Goal: Transaction & Acquisition: Obtain resource

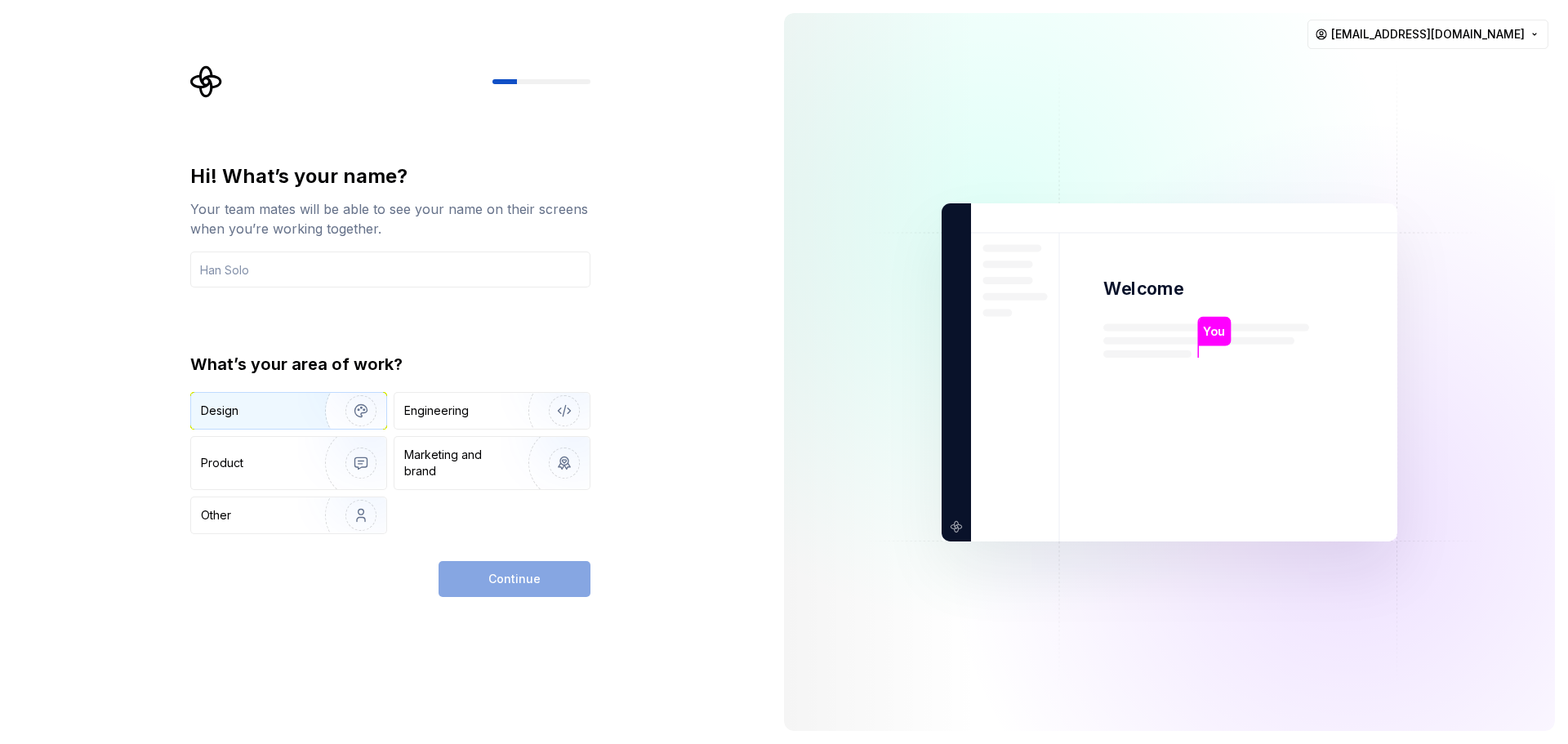
click at [283, 409] on div "Design" at bounding box center [251, 411] width 103 height 16
click at [480, 572] on div "Continue" at bounding box center [514, 579] width 152 height 36
click at [479, 401] on div "Engineering" at bounding box center [492, 411] width 195 height 36
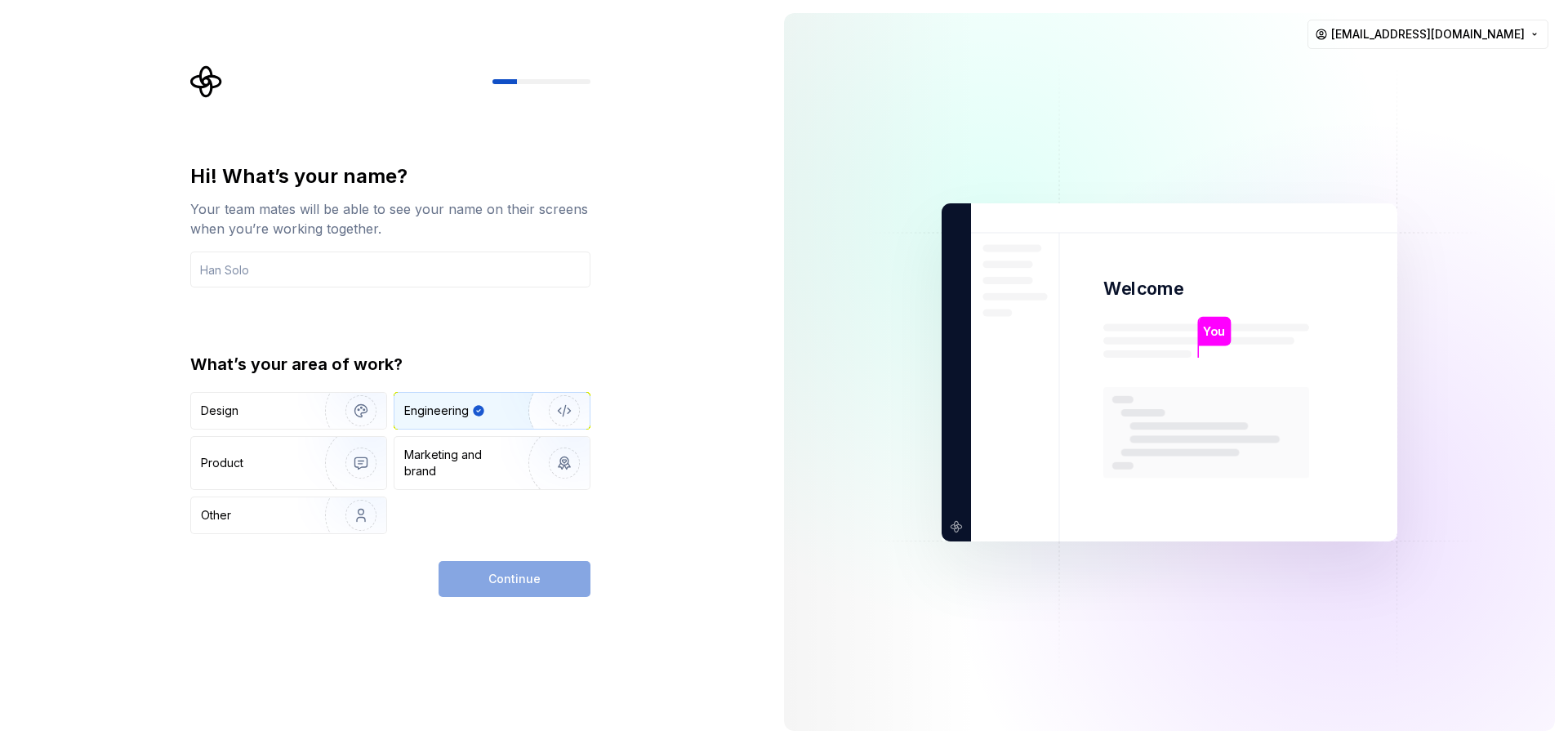
click at [472, 568] on div "Continue" at bounding box center [514, 579] width 152 height 36
click at [432, 281] on input "text" at bounding box center [390, 269] width 400 height 36
type input "h"
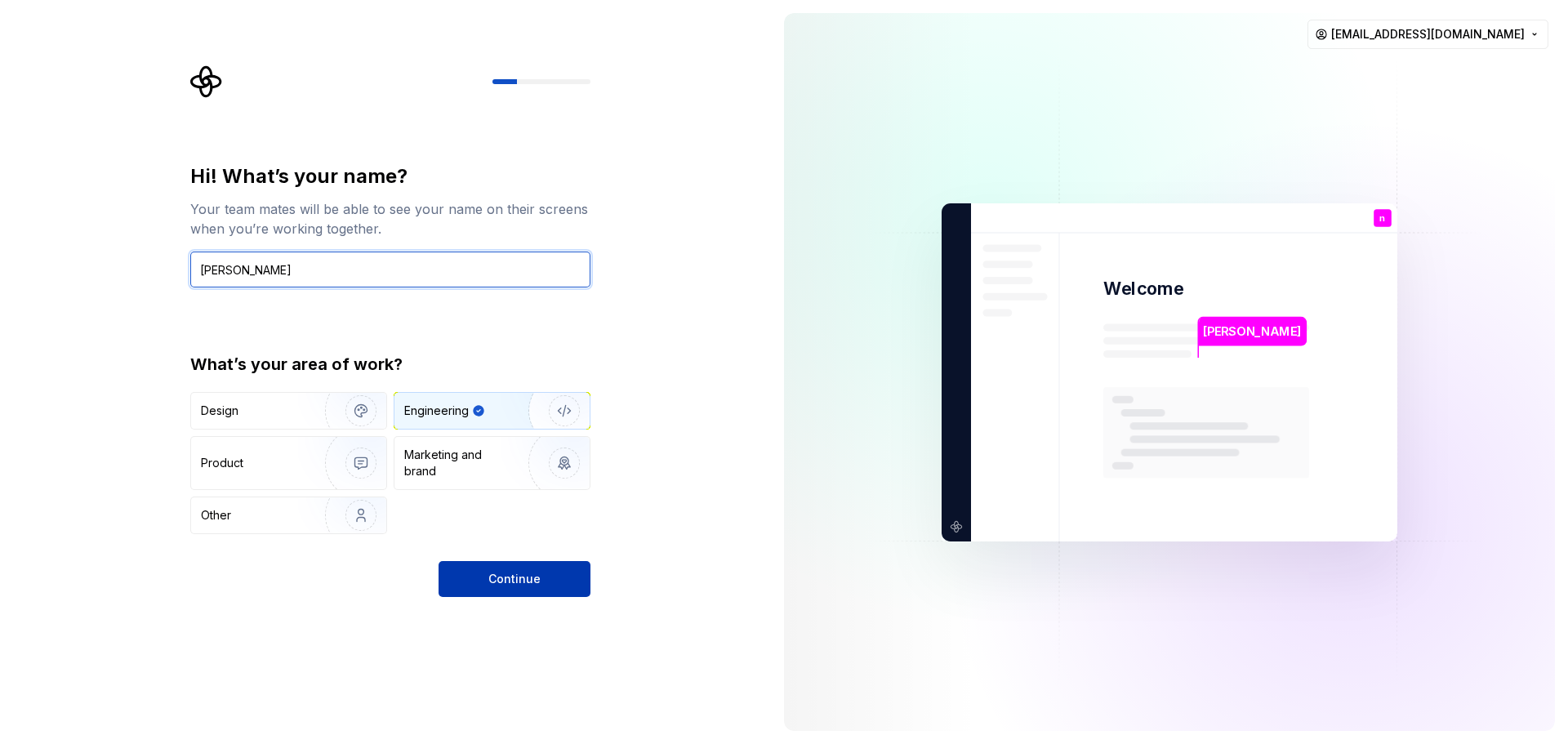
type input "[PERSON_NAME]"
click at [521, 572] on span "Continue" at bounding box center [514, 579] width 53 height 16
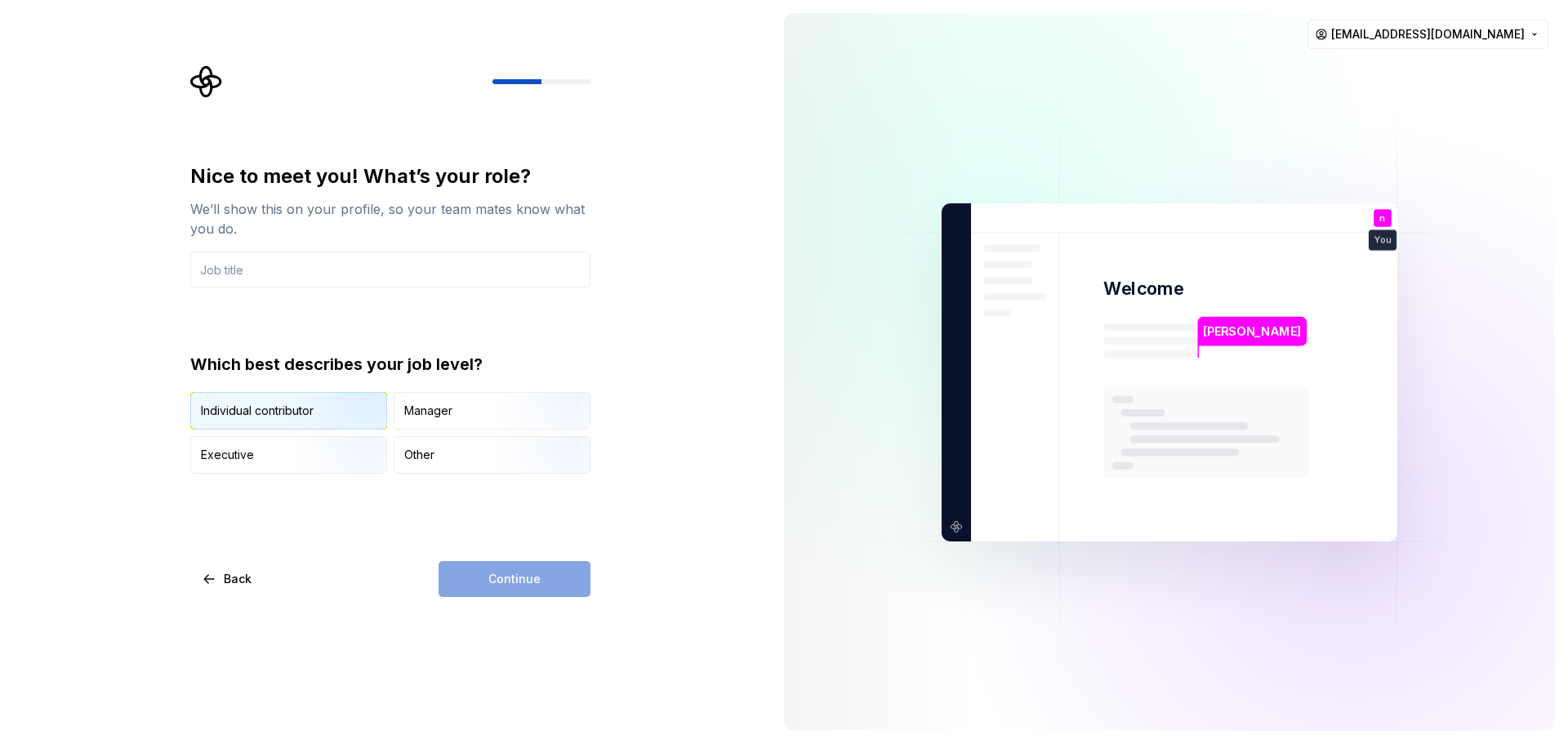
click at [349, 409] on img "button" at bounding box center [347, 430] width 104 height 110
click at [523, 575] on div "Continue" at bounding box center [514, 579] width 152 height 36
click at [406, 287] on input "text" at bounding box center [390, 269] width 400 height 36
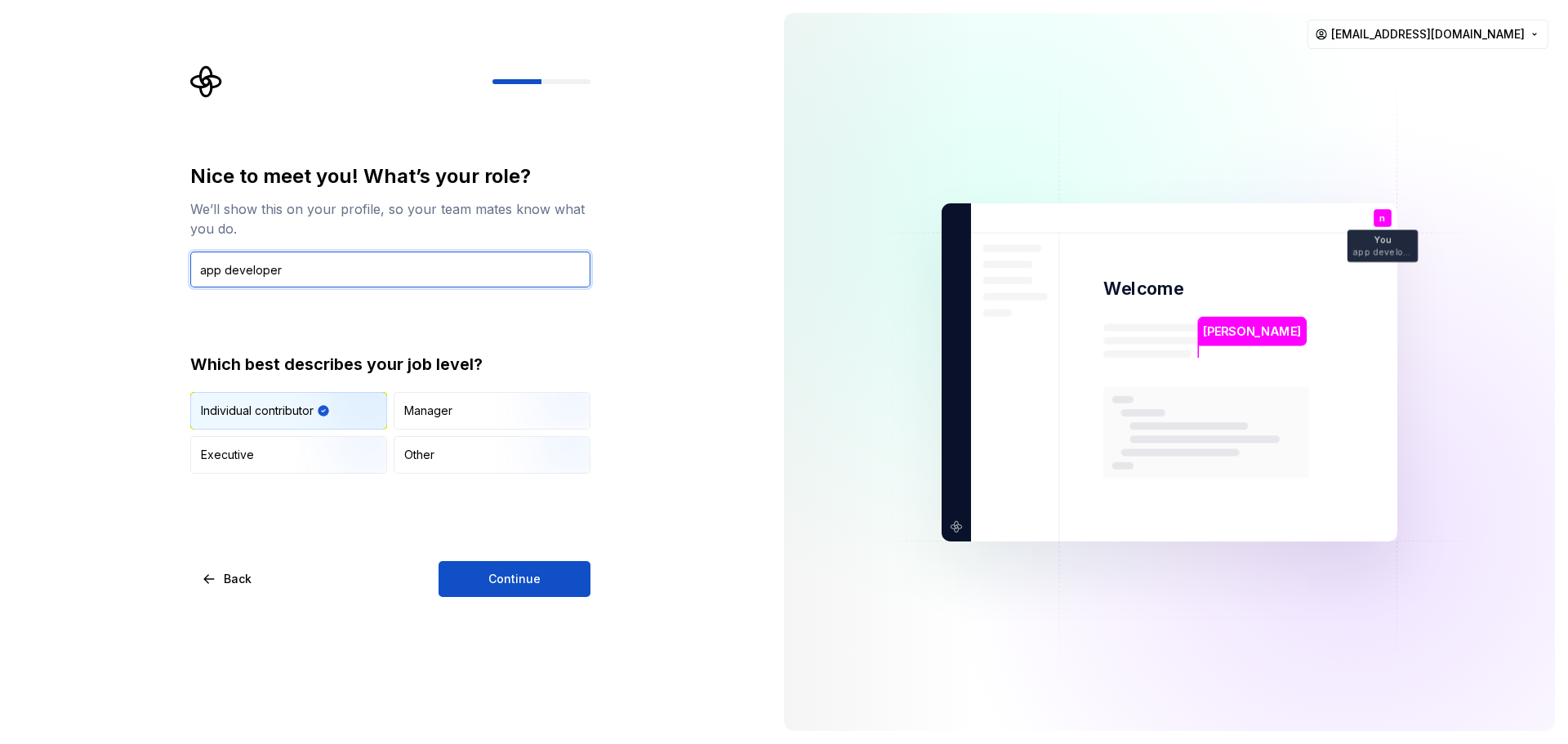
type input "app developer"
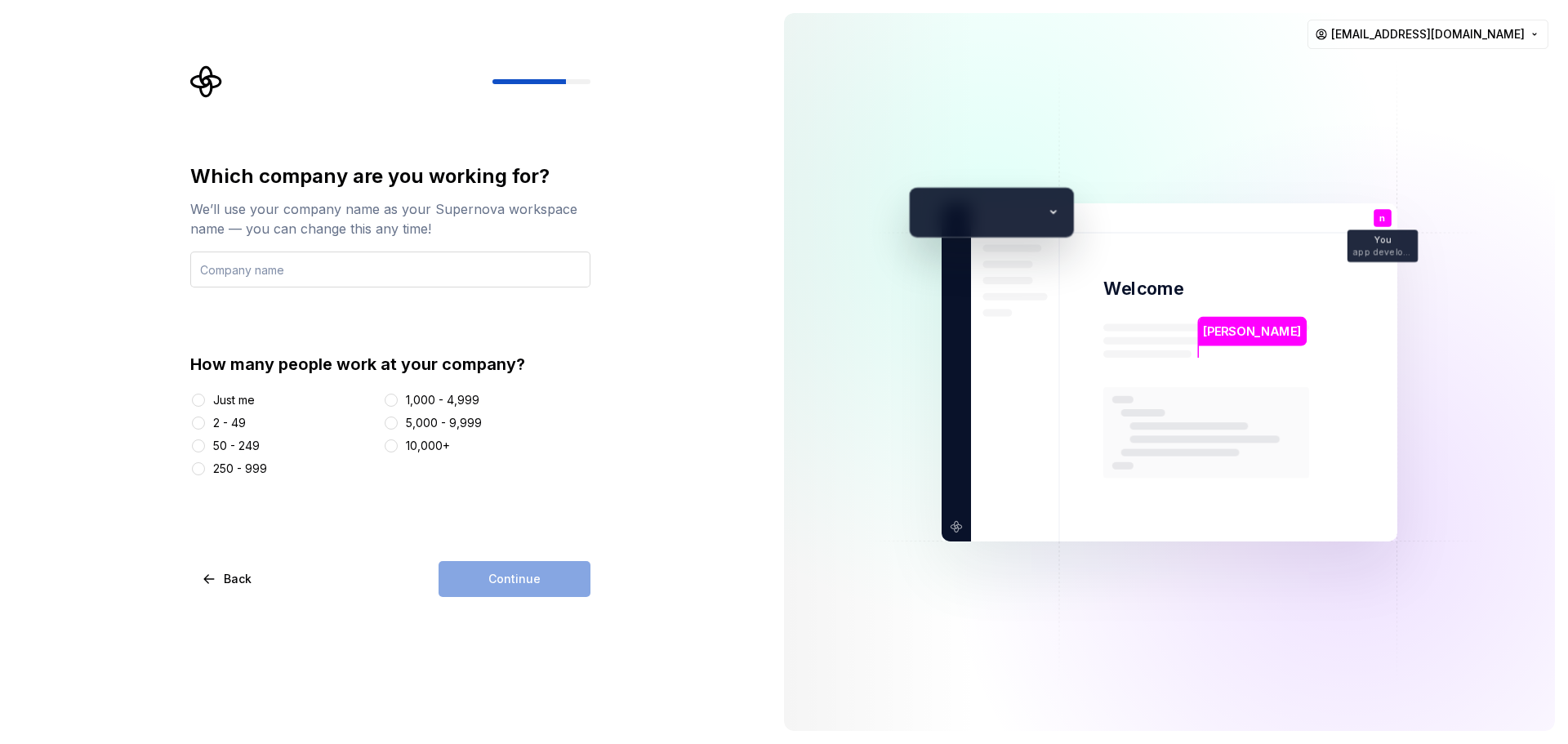
click at [418, 286] on input "text" at bounding box center [390, 269] width 400 height 36
type input "betopia"
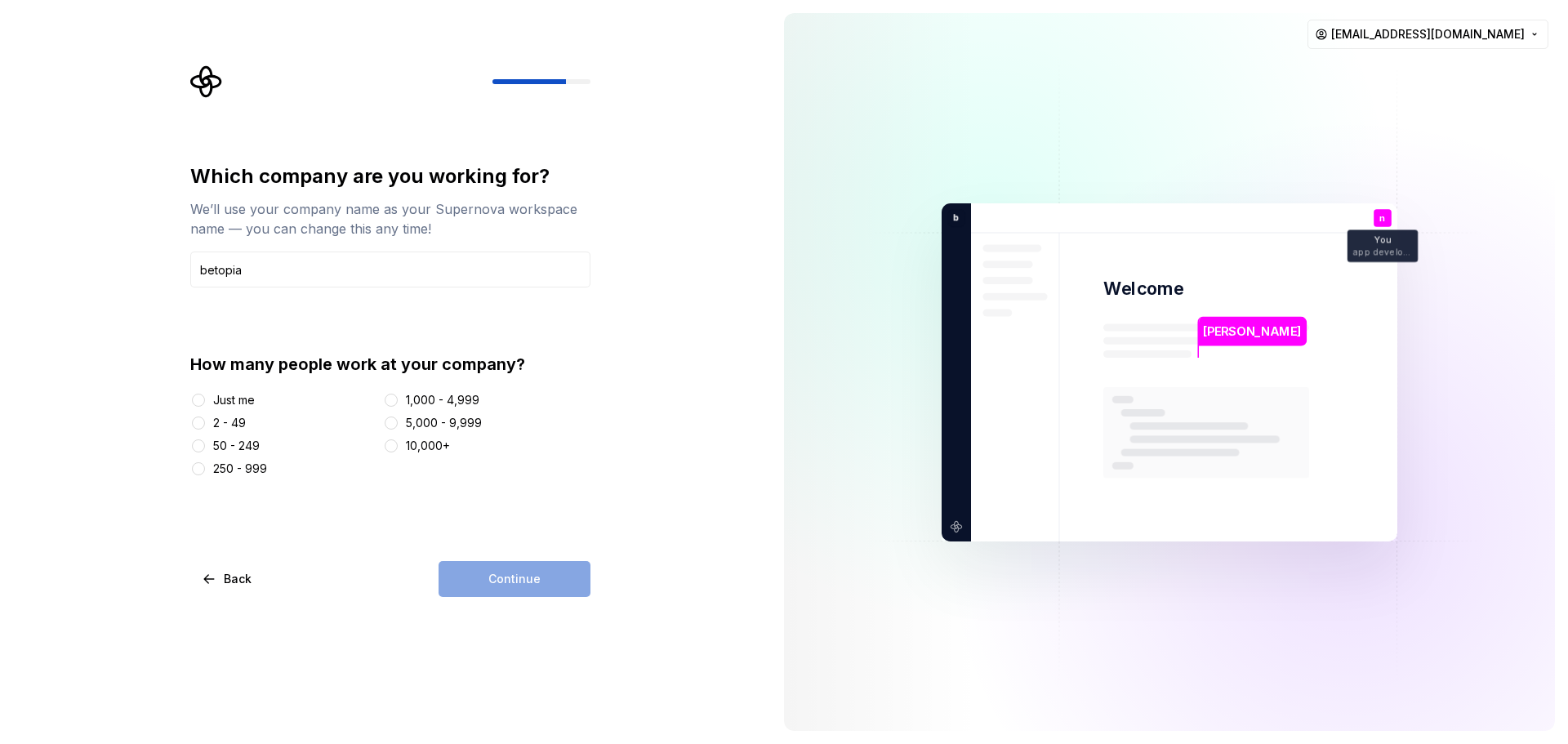
click at [501, 584] on div "Continue" at bounding box center [514, 579] width 152 height 36
click at [400, 397] on div "1,000 - 4,999" at bounding box center [488, 400] width 209 height 16
click at [397, 405] on button "1,000 - 4,999" at bounding box center [391, 400] width 13 height 13
click at [508, 584] on span "Continue" at bounding box center [514, 579] width 53 height 16
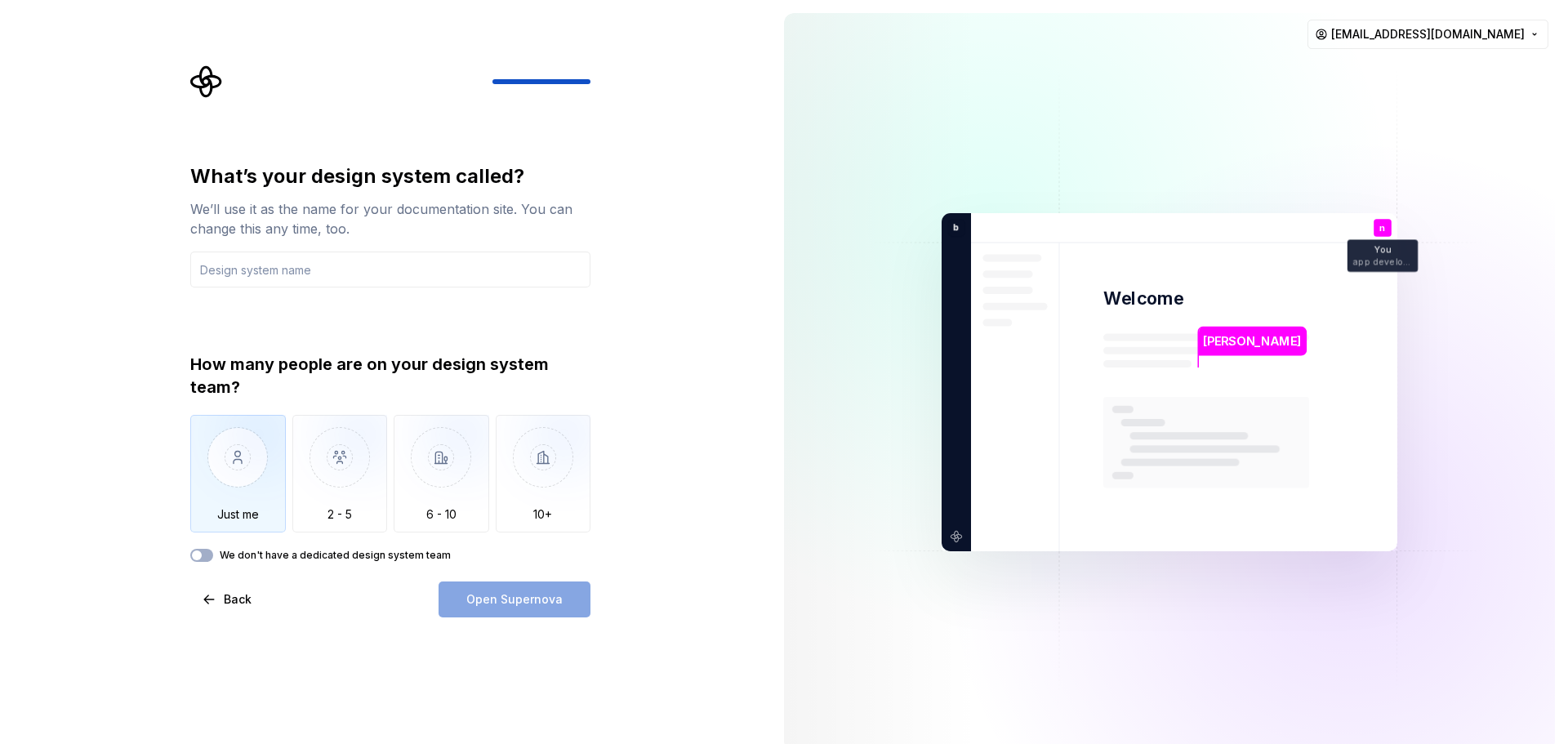
click at [241, 501] on img "button" at bounding box center [238, 470] width 95 height 110
click at [399, 270] on input "text" at bounding box center [390, 269] width 400 height 36
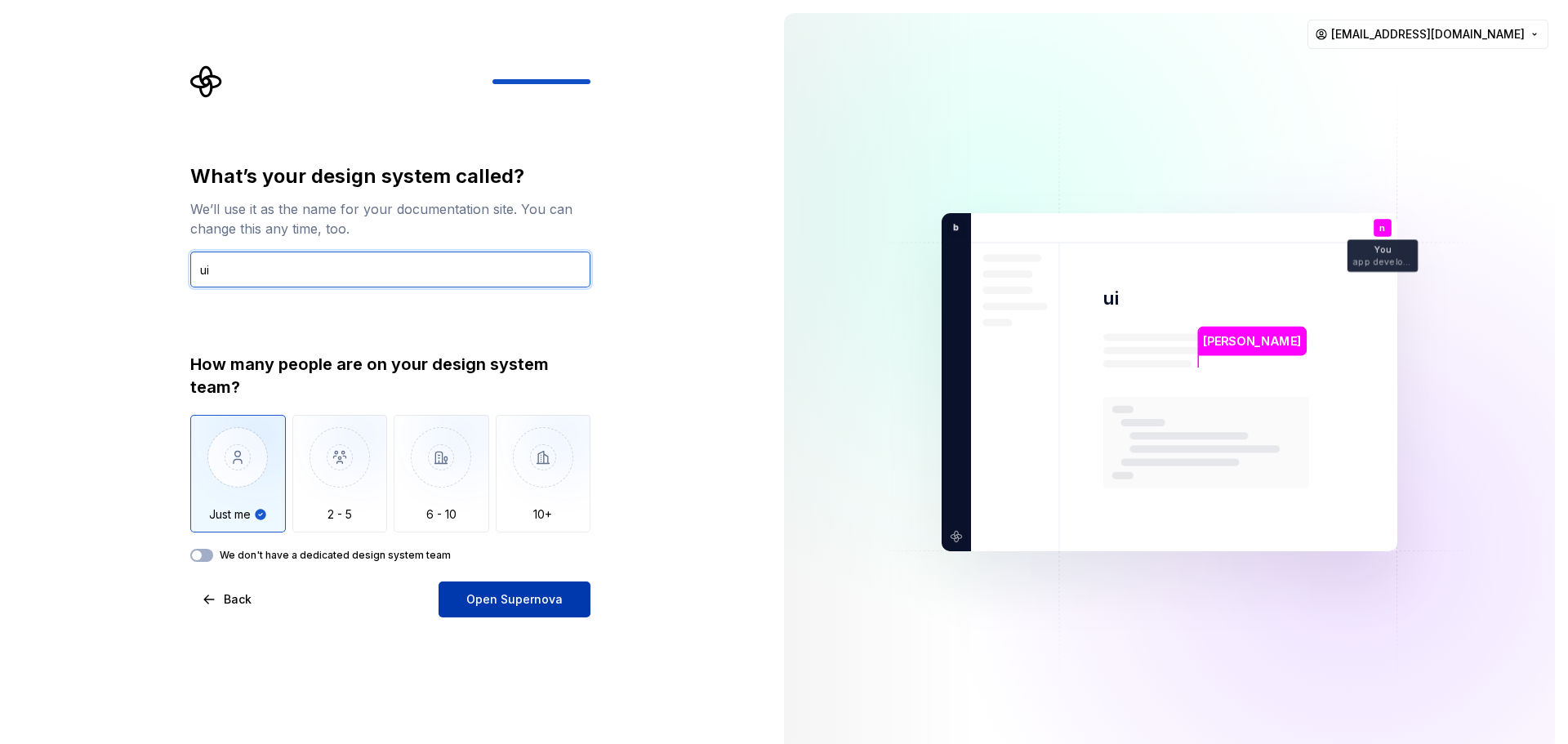
type input "ui"
click at [539, 605] on span "Open Supernova" at bounding box center [514, 599] width 96 height 16
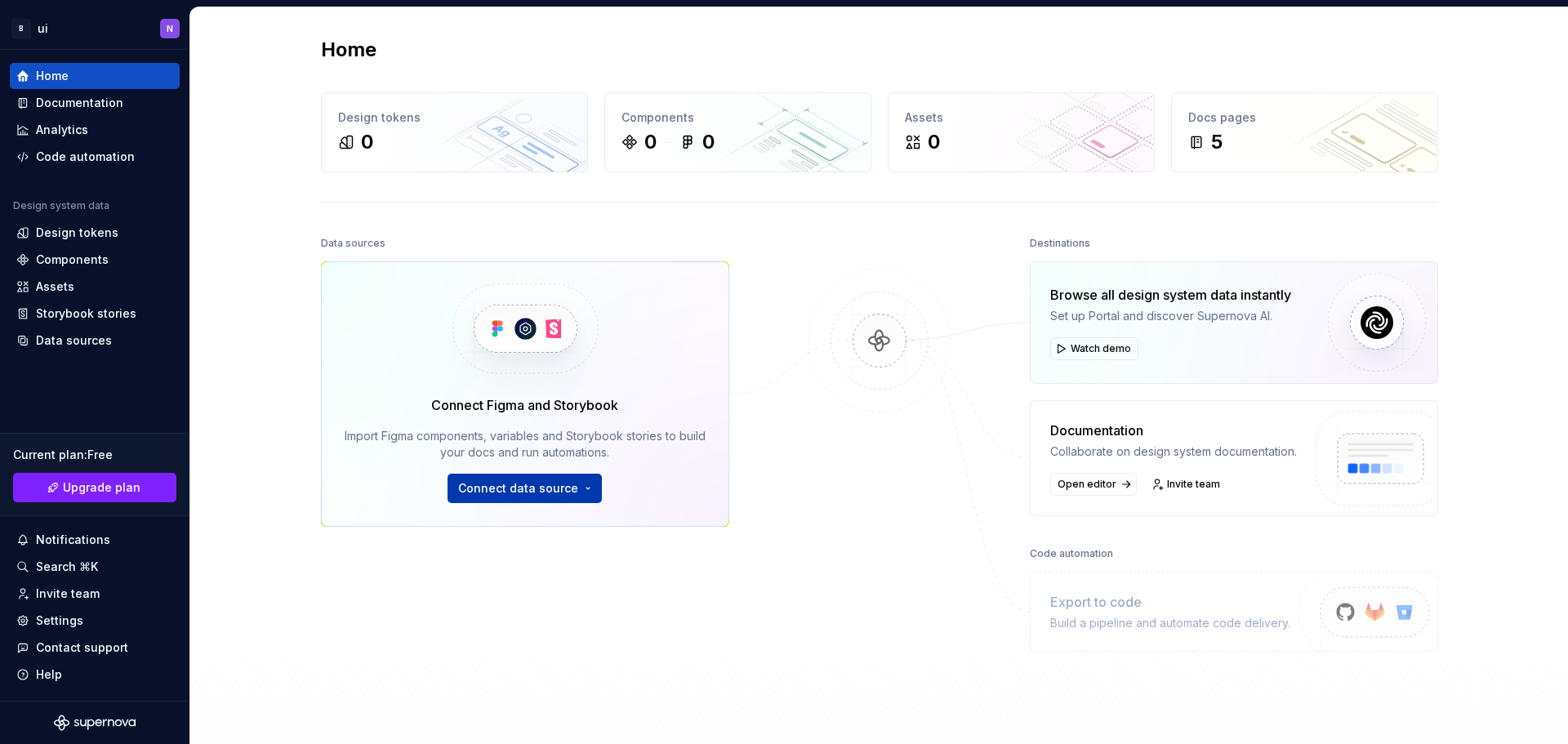
click at [515, 478] on button "Connect data source" at bounding box center [524, 488] width 154 height 29
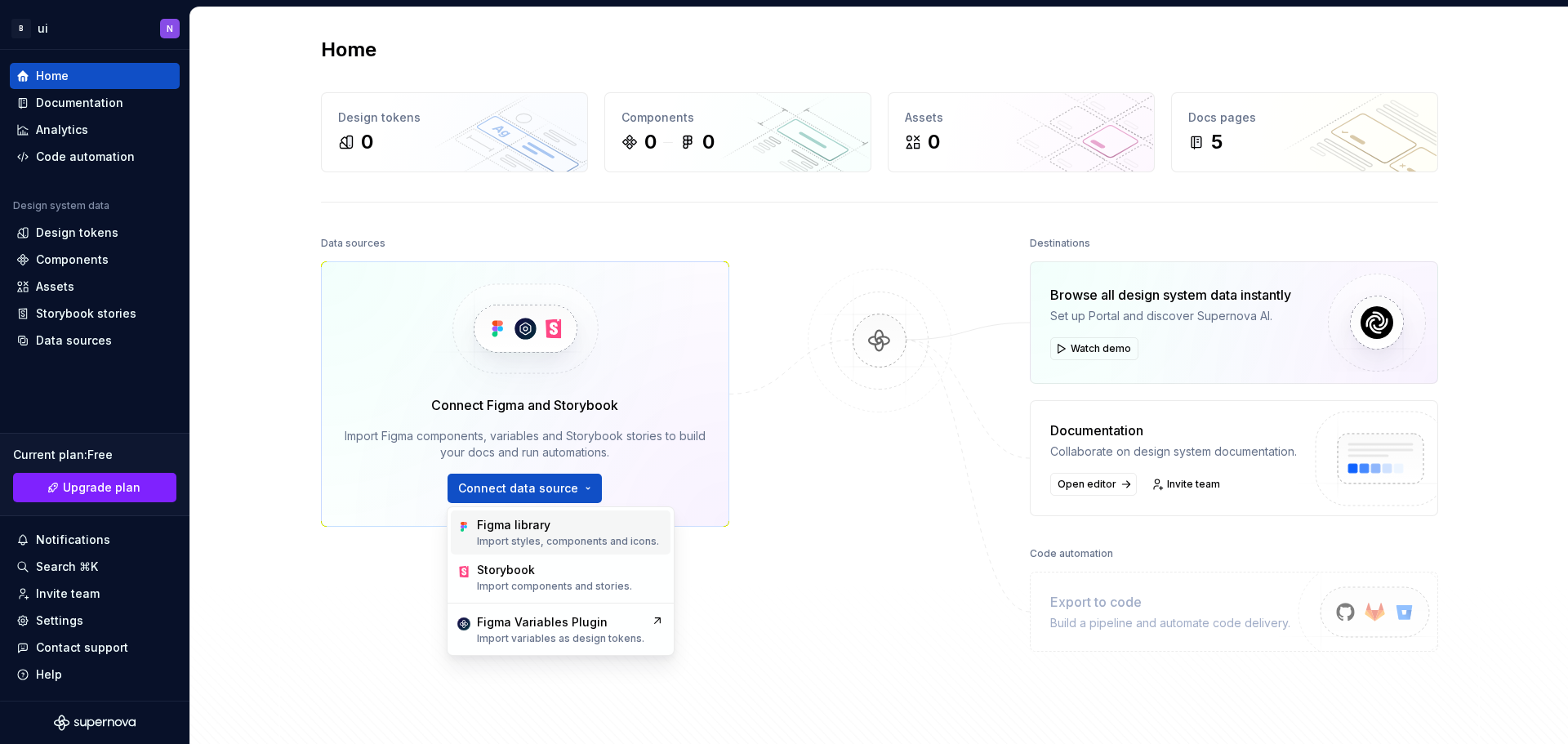
click at [549, 534] on div "Figma library Import styles, components and icons." at bounding box center [568, 532] width 182 height 31
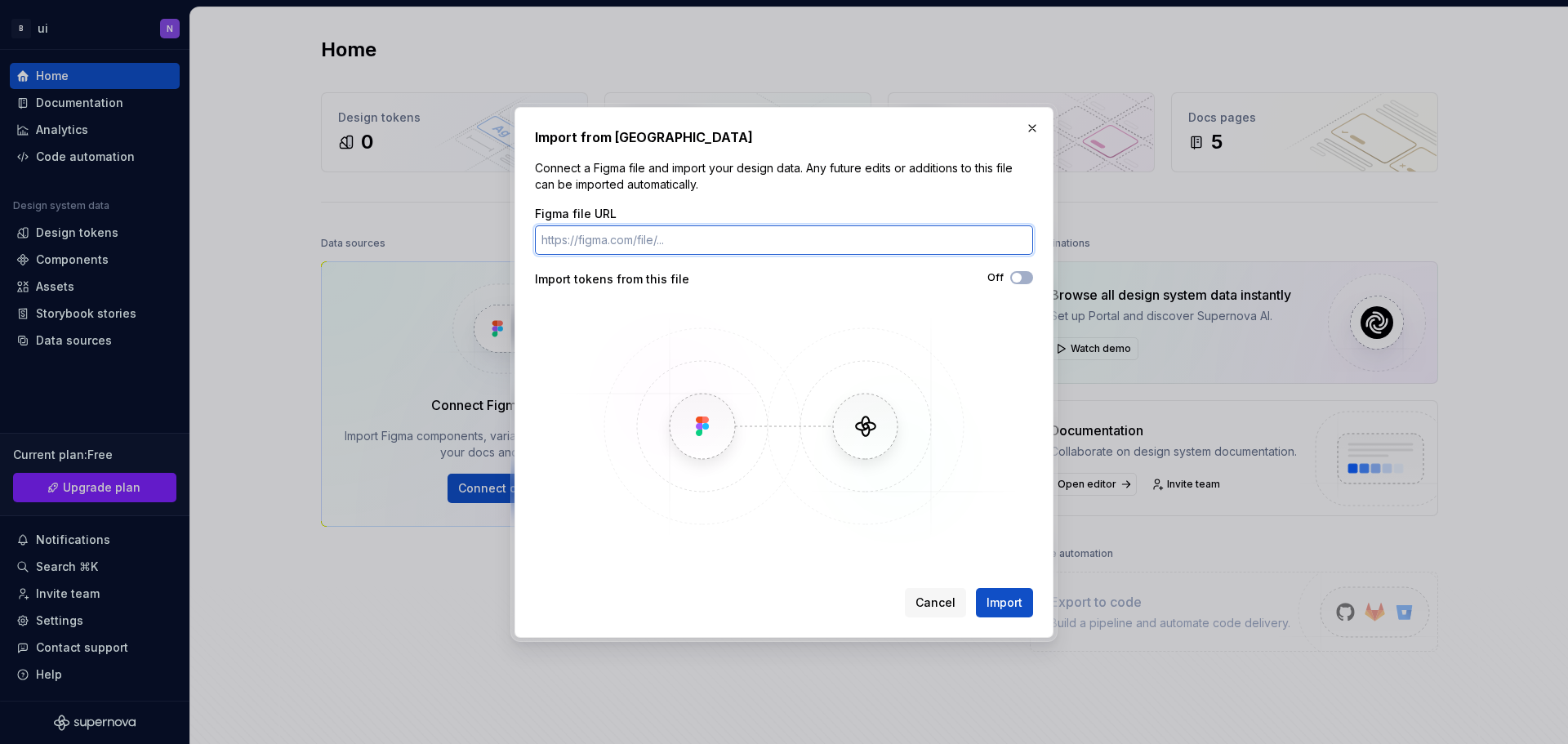
paste input "[URL][DOMAIN_NAME]"
type input "[URL][DOMAIN_NAME]"
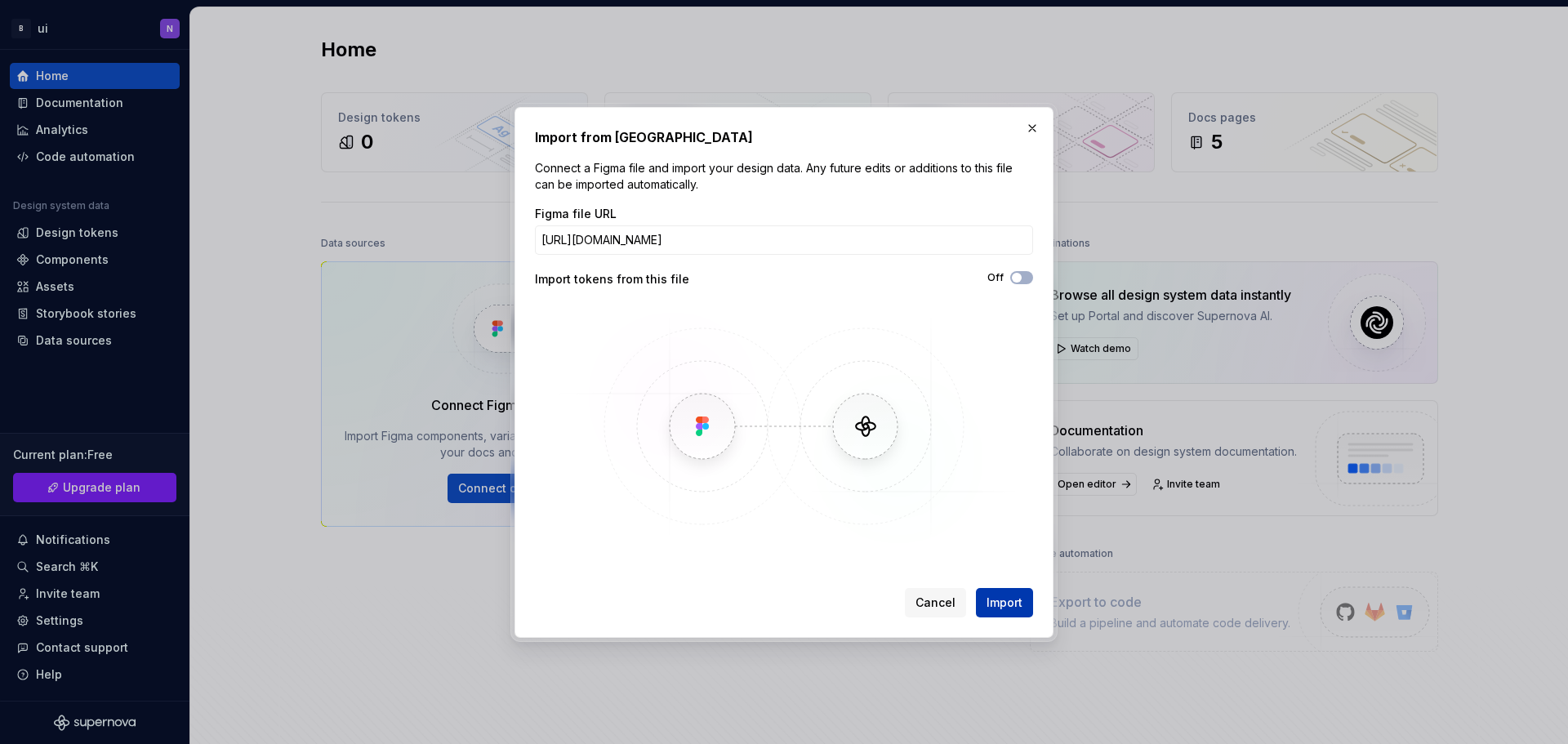
scroll to position [0, 0]
click at [1000, 600] on span "Import" at bounding box center [1005, 602] width 36 height 16
click at [1006, 608] on span "Import" at bounding box center [1005, 602] width 36 height 16
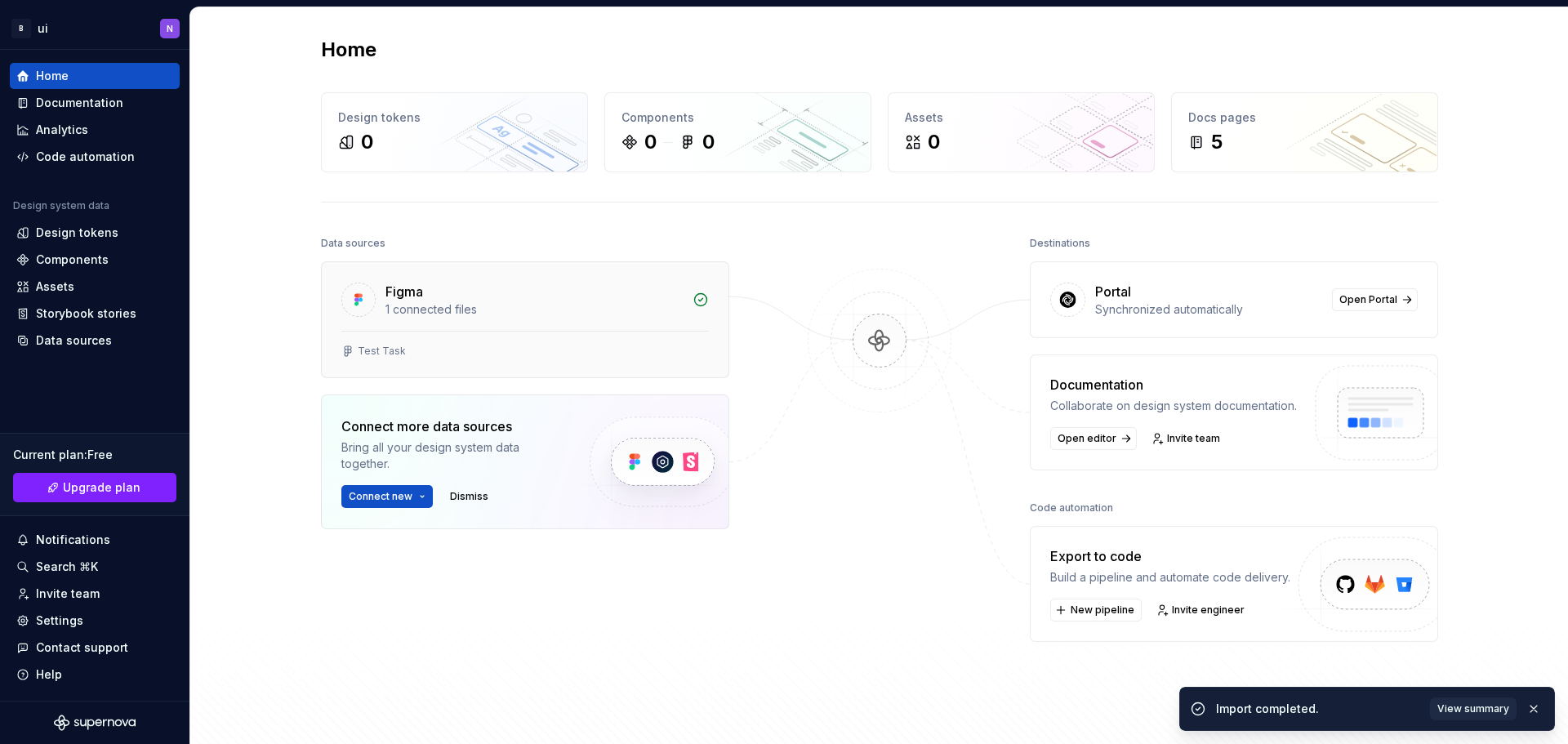
click at [562, 304] on div "1 connected files" at bounding box center [535, 309] width 298 height 16
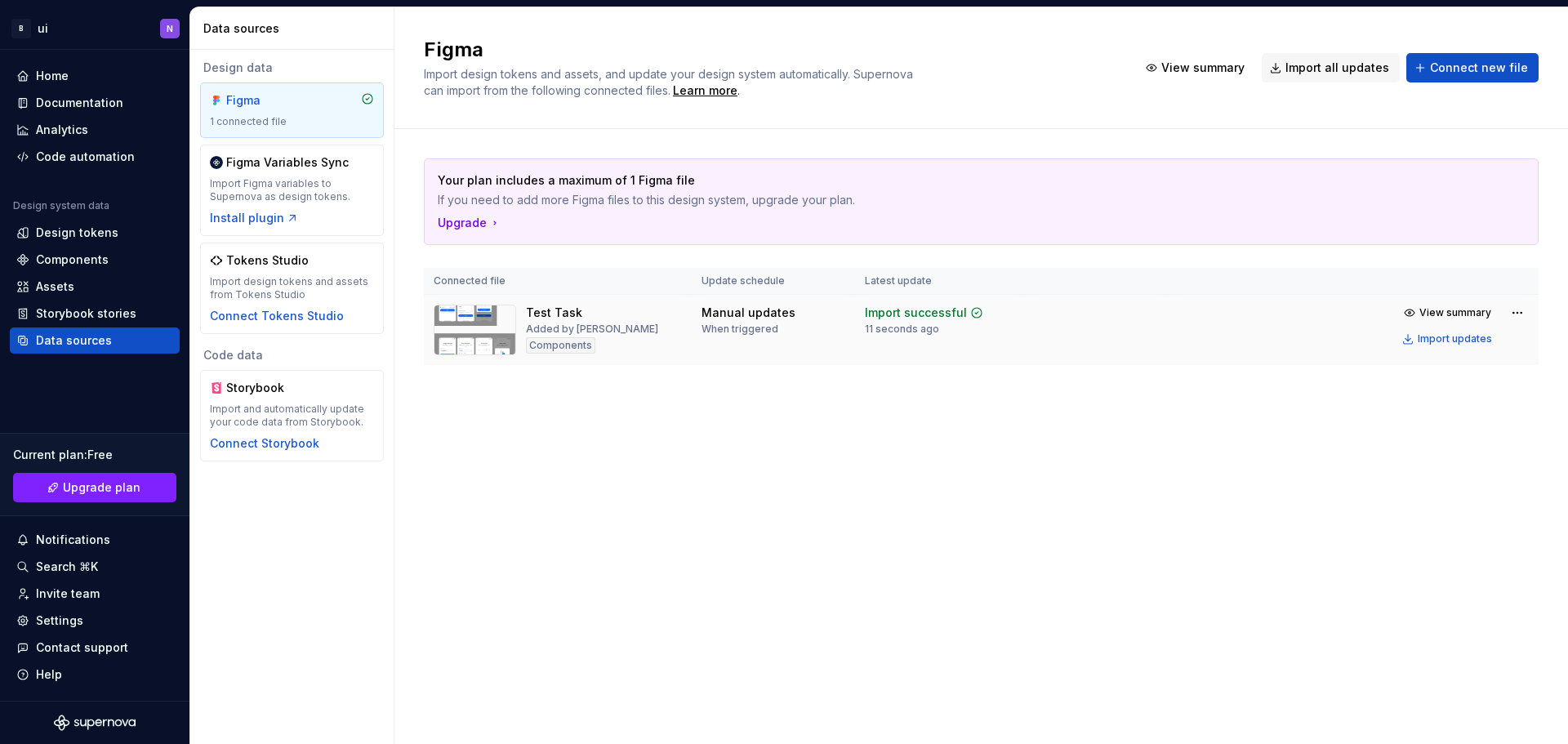
click at [614, 316] on div "Test Task Added by [PERSON_NAME] Components" at bounding box center [558, 330] width 249 height 51
click at [497, 307] on img at bounding box center [475, 330] width 83 height 51
drag, startPoint x: 488, startPoint y: 323, endPoint x: 555, endPoint y: 341, distance: 69.4
click at [488, 325] on img at bounding box center [475, 330] width 83 height 51
drag, startPoint x: 569, startPoint y: 342, endPoint x: 600, endPoint y: 345, distance: 31.1
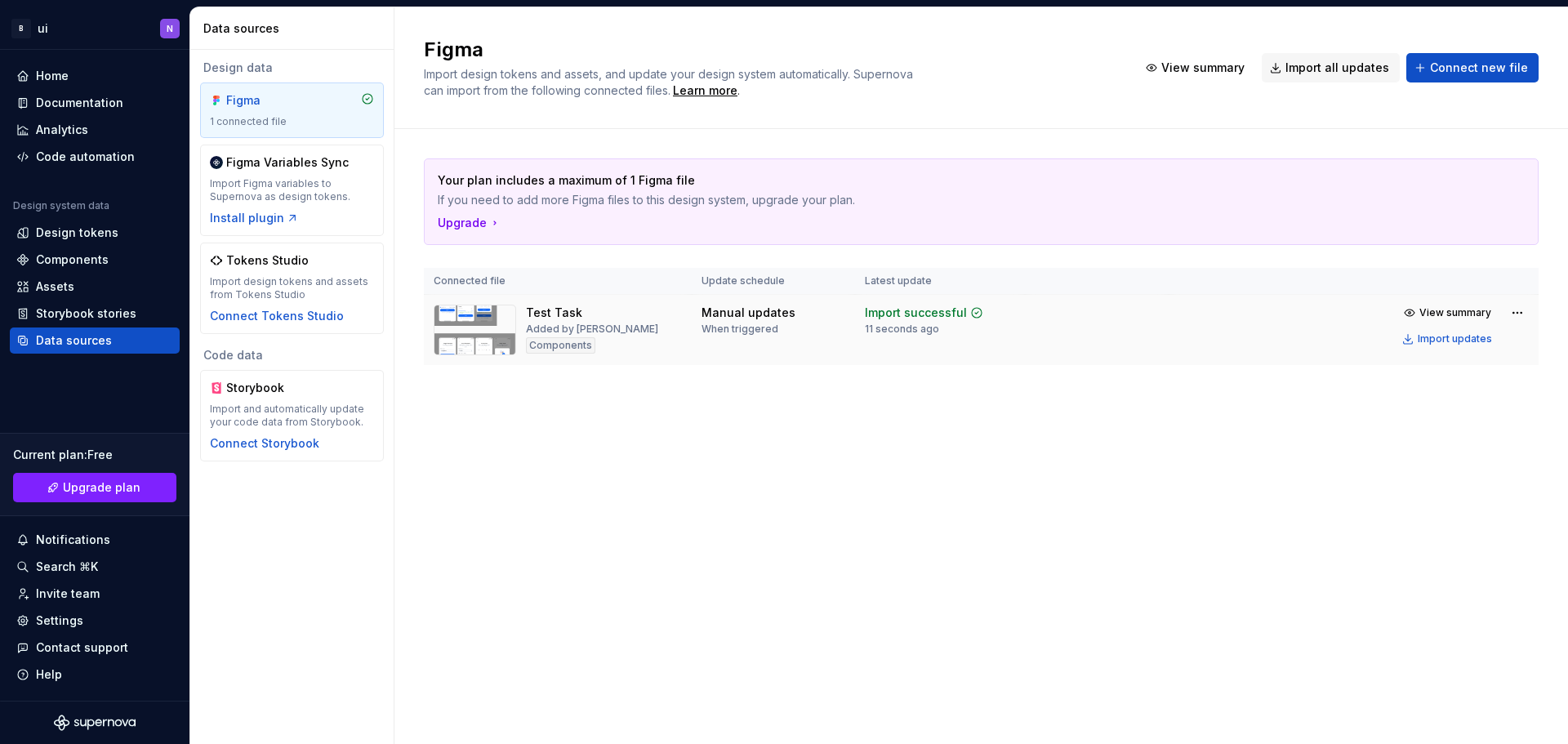
click at [578, 345] on div "Components" at bounding box center [561, 345] width 70 height 16
click at [912, 307] on div "Import successful" at bounding box center [915, 313] width 103 height 16
drag, startPoint x: 1032, startPoint y: 310, endPoint x: 1105, endPoint y: 307, distance: 73.1
click at [1042, 310] on td at bounding box center [1096, 331] width 144 height 71
click at [1455, 343] on div "Import updates" at bounding box center [1455, 339] width 74 height 13
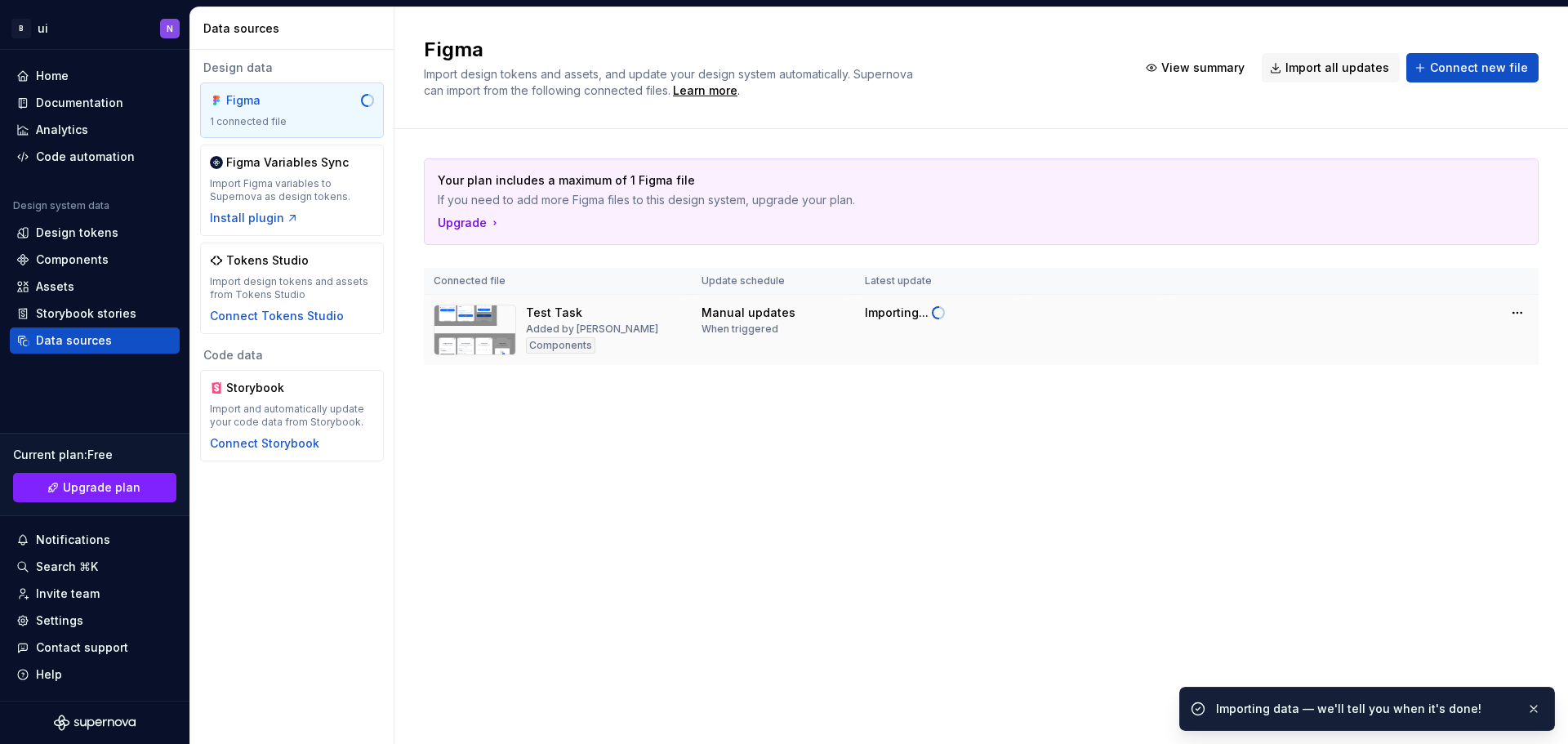
click at [1467, 319] on td at bounding box center [1353, 313] width 370 height 36
drag, startPoint x: 1467, startPoint y: 319, endPoint x: 1435, endPoint y: 440, distance: 125.2
click at [1467, 318] on td at bounding box center [1353, 313] width 370 height 36
click at [1368, 705] on div "Importing data — we'll tell you when it's done!" at bounding box center [1365, 708] width 298 height 16
click at [906, 316] on div "Importing..." at bounding box center [896, 313] width 63 height 16
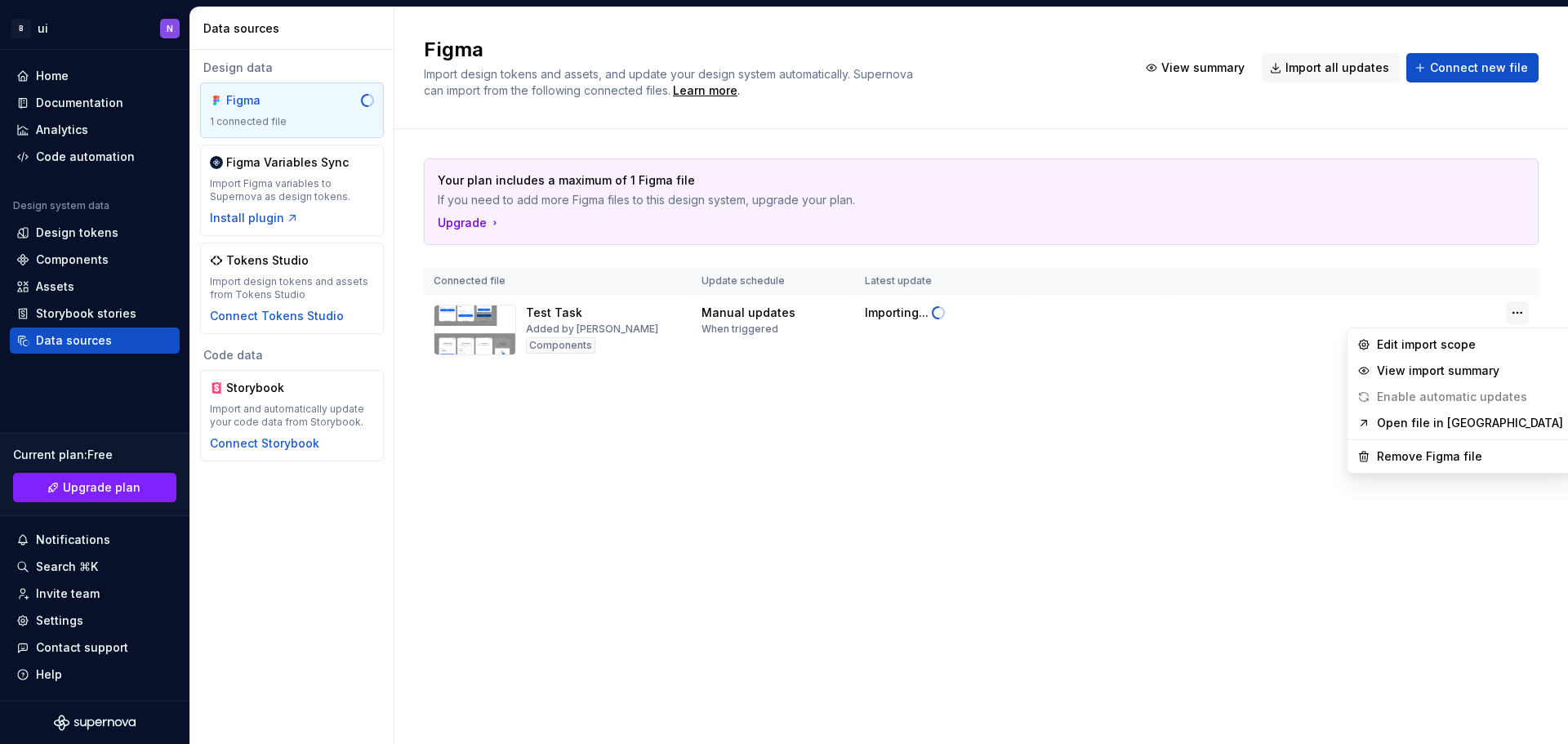
click at [1515, 310] on html "B ui N Home Documentation Analytics Code automation Design system data Design t…" at bounding box center [784, 372] width 1568 height 744
click at [1465, 342] on div "Edit import scope" at bounding box center [1470, 345] width 186 height 16
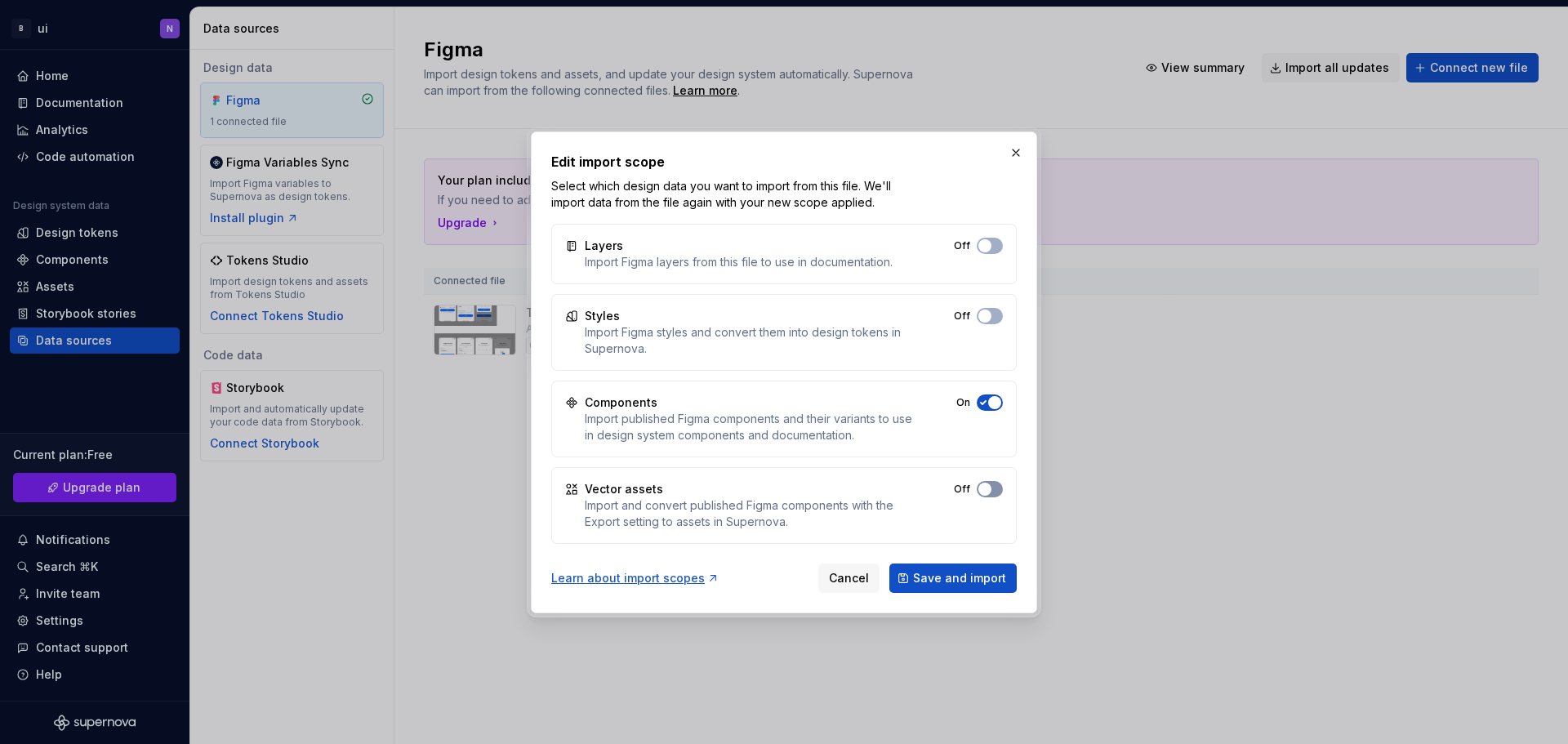
click at [992, 489] on button "Off" at bounding box center [989, 489] width 26 height 16
drag, startPoint x: 989, startPoint y: 582, endPoint x: 851, endPoint y: 346, distance: 273.4
click at [851, 346] on div "Edit import scope Select which design data you want to import from this file. W…" at bounding box center [784, 372] width 465 height 441
click at [989, 307] on button "Off" at bounding box center [989, 315] width 26 height 16
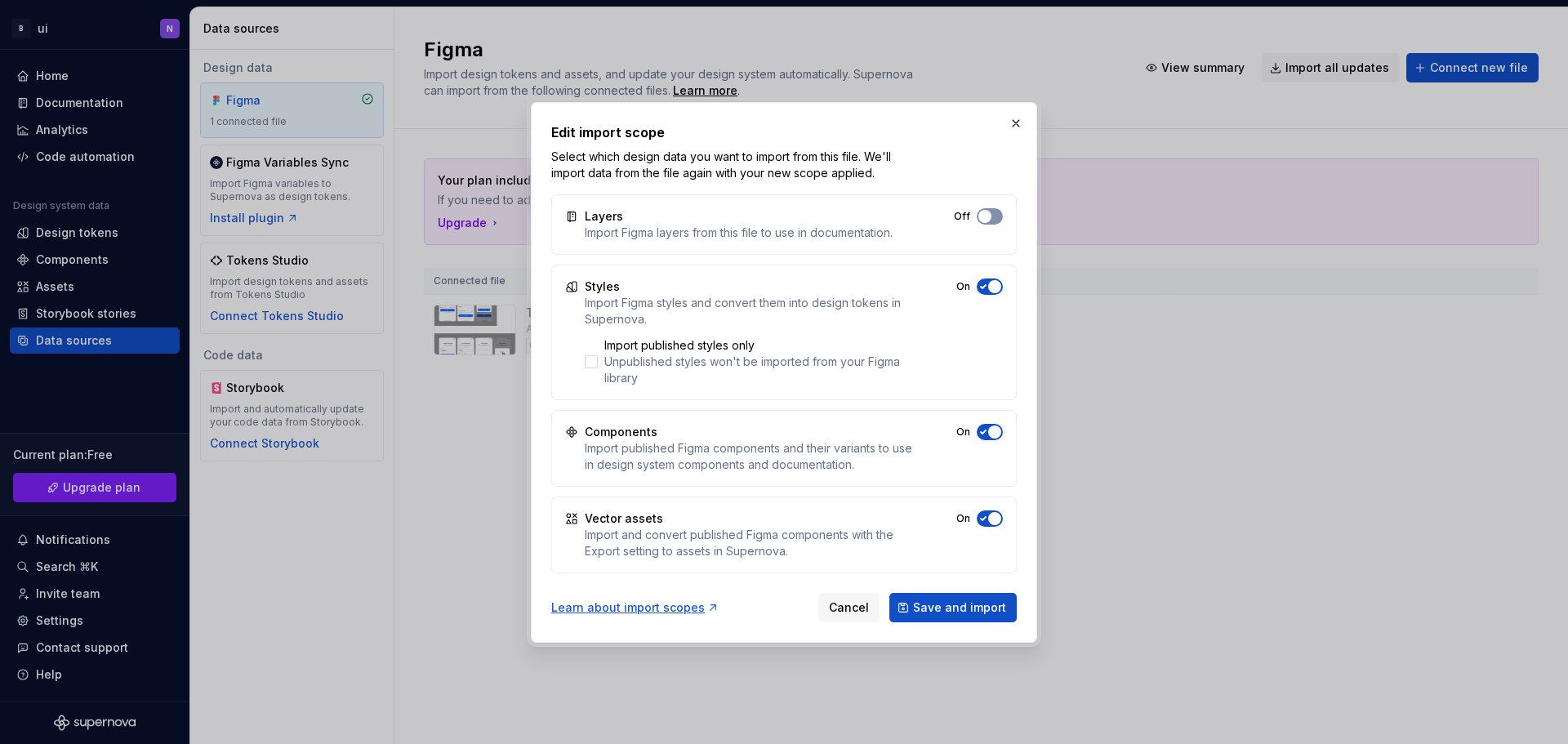
click at [992, 219] on button "Off" at bounding box center [989, 217] width 26 height 16
click at [992, 296] on div "Styles Import Figma styles and convert them into design tokens in Supernova. Im…" at bounding box center [784, 332] width 465 height 135
click at [992, 282] on span "button" at bounding box center [995, 286] width 13 height 13
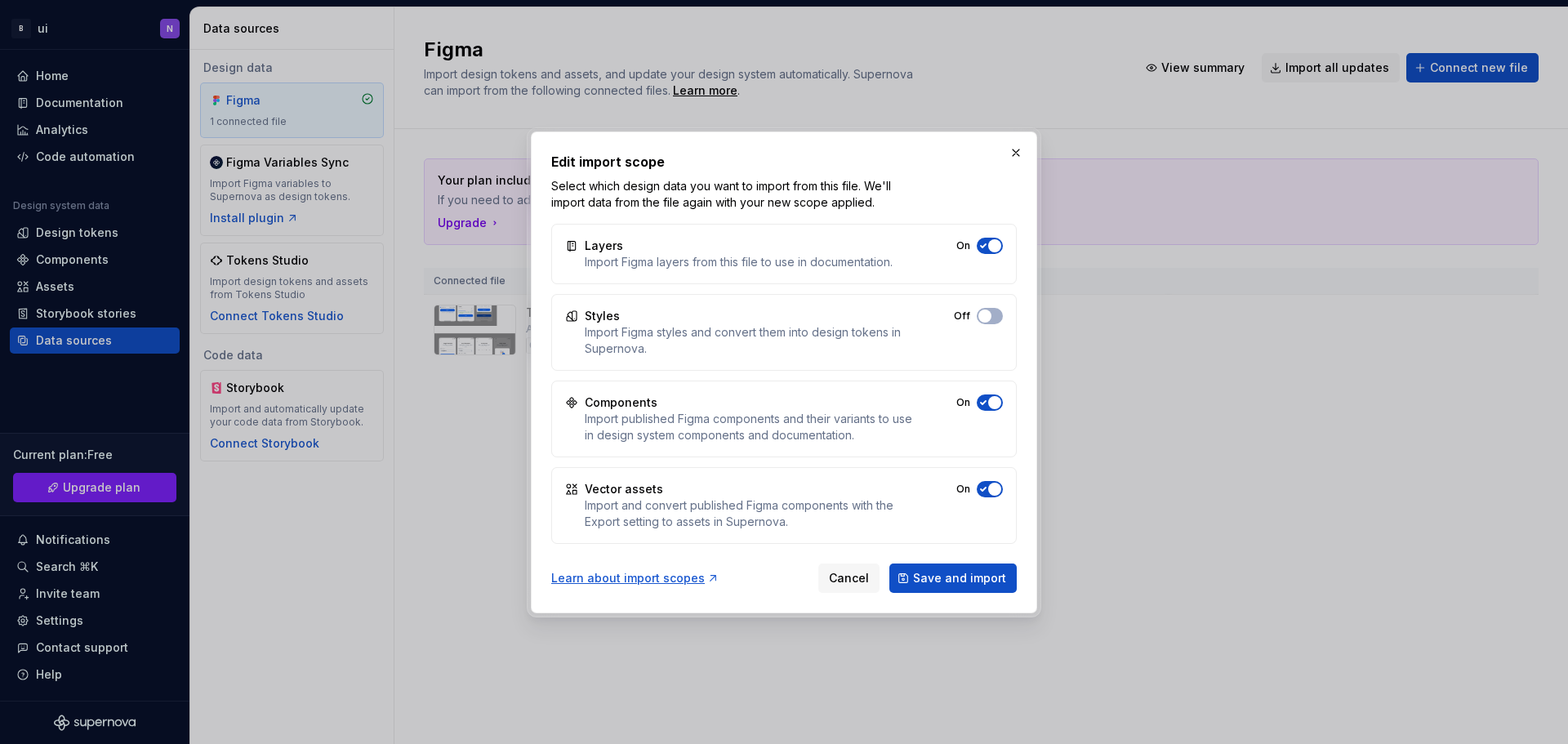
click at [996, 238] on button "On" at bounding box center [989, 246] width 26 height 16
click at [1005, 573] on span "Save and import" at bounding box center [960, 578] width 93 height 16
click at [1022, 142] on button "button" at bounding box center [1016, 153] width 23 height 23
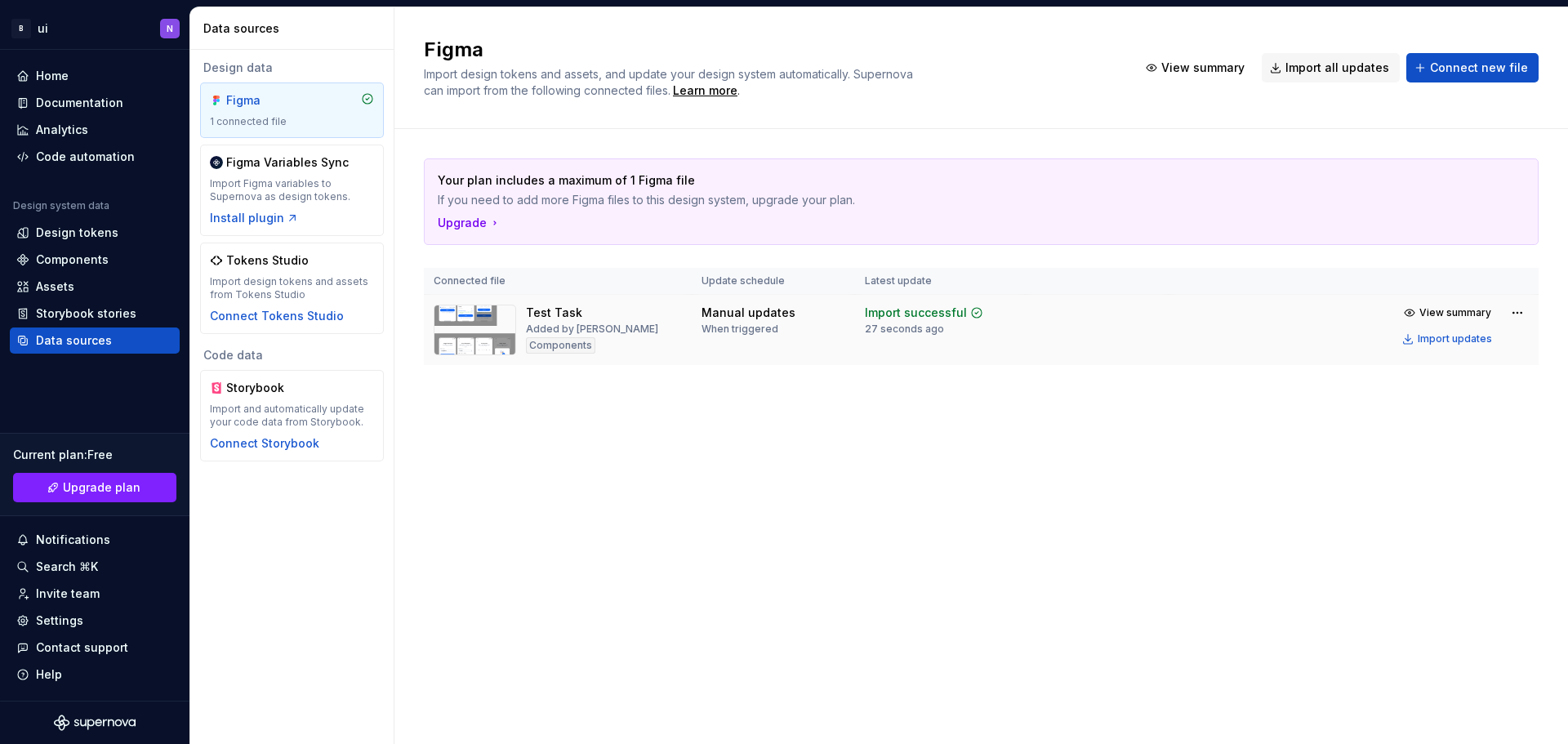
click at [956, 307] on div "Import successful" at bounding box center [915, 313] width 103 height 16
click at [1473, 313] on span "View summary" at bounding box center [1456, 313] width 72 height 13
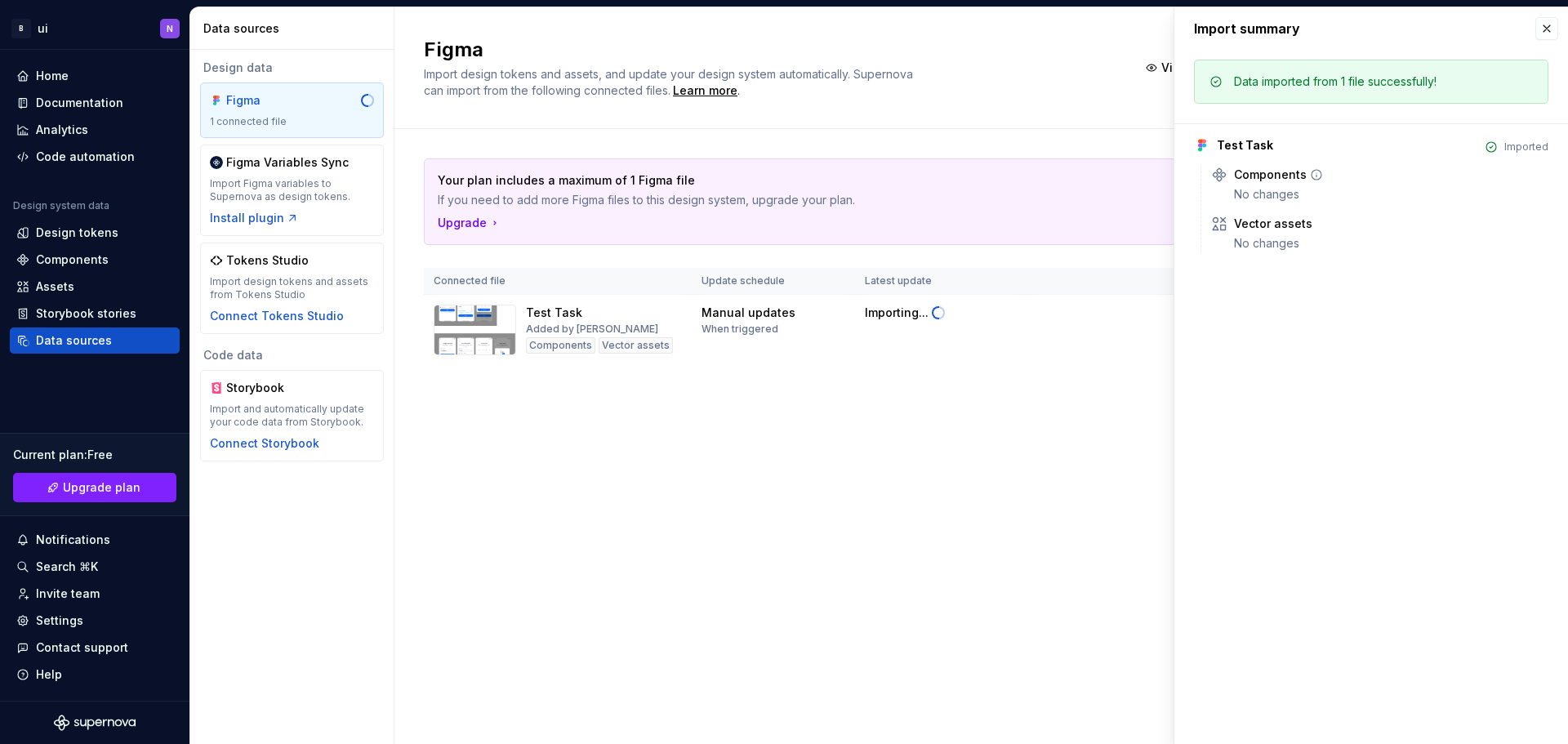
click at [1287, 191] on div "No changes" at bounding box center [1391, 194] width 315 height 16
click at [1285, 259] on div "Data imported from 1 file successfully! Test Task Imported Components No change…" at bounding box center [1372, 160] width 394 height 221
click at [494, 332] on img at bounding box center [475, 330] width 83 height 51
click at [481, 323] on img at bounding box center [475, 330] width 83 height 51
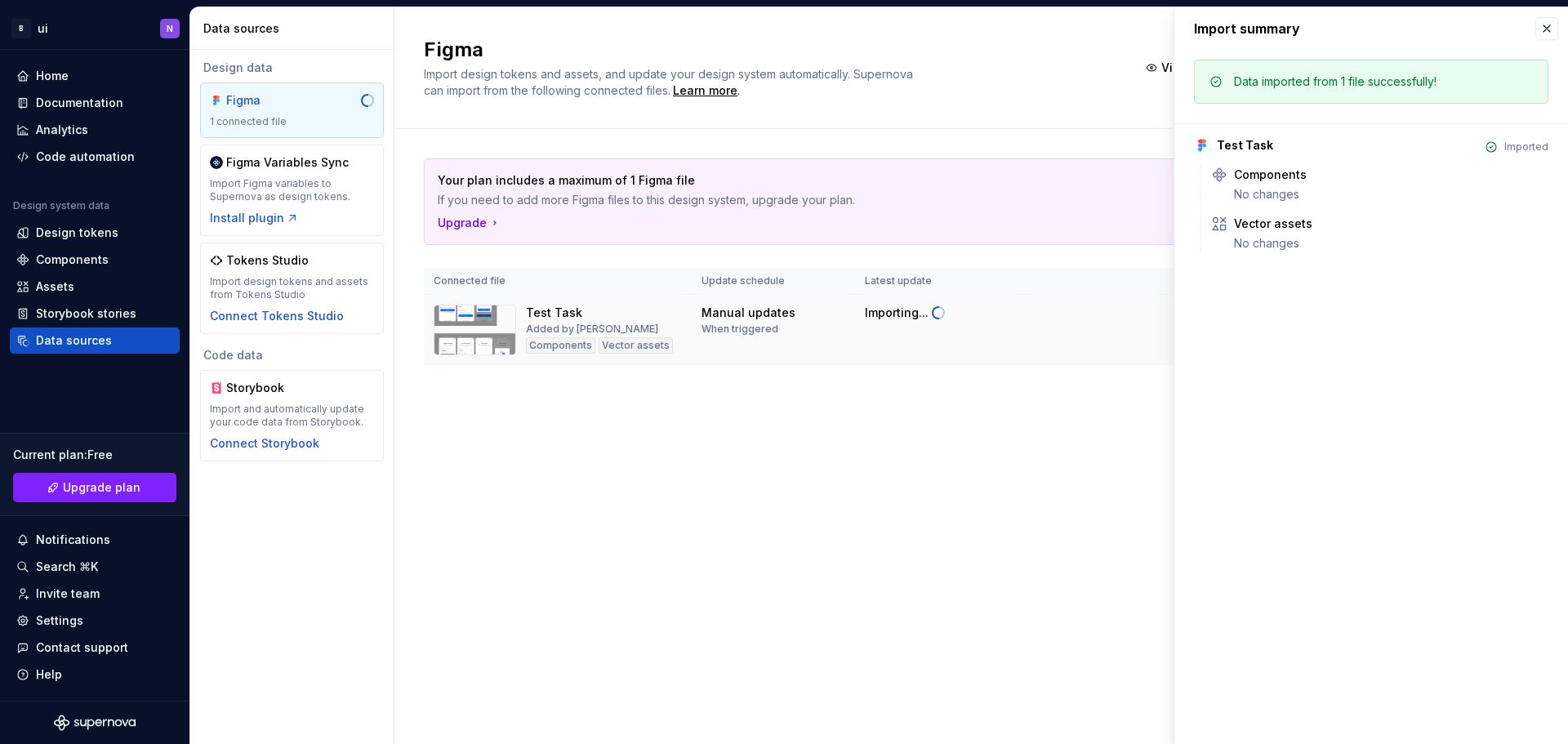
click at [480, 323] on img at bounding box center [475, 330] width 83 height 51
click at [970, 482] on div "Figma Import design tokens and assets, and update your design system automatica…" at bounding box center [981, 375] width 1174 height 737
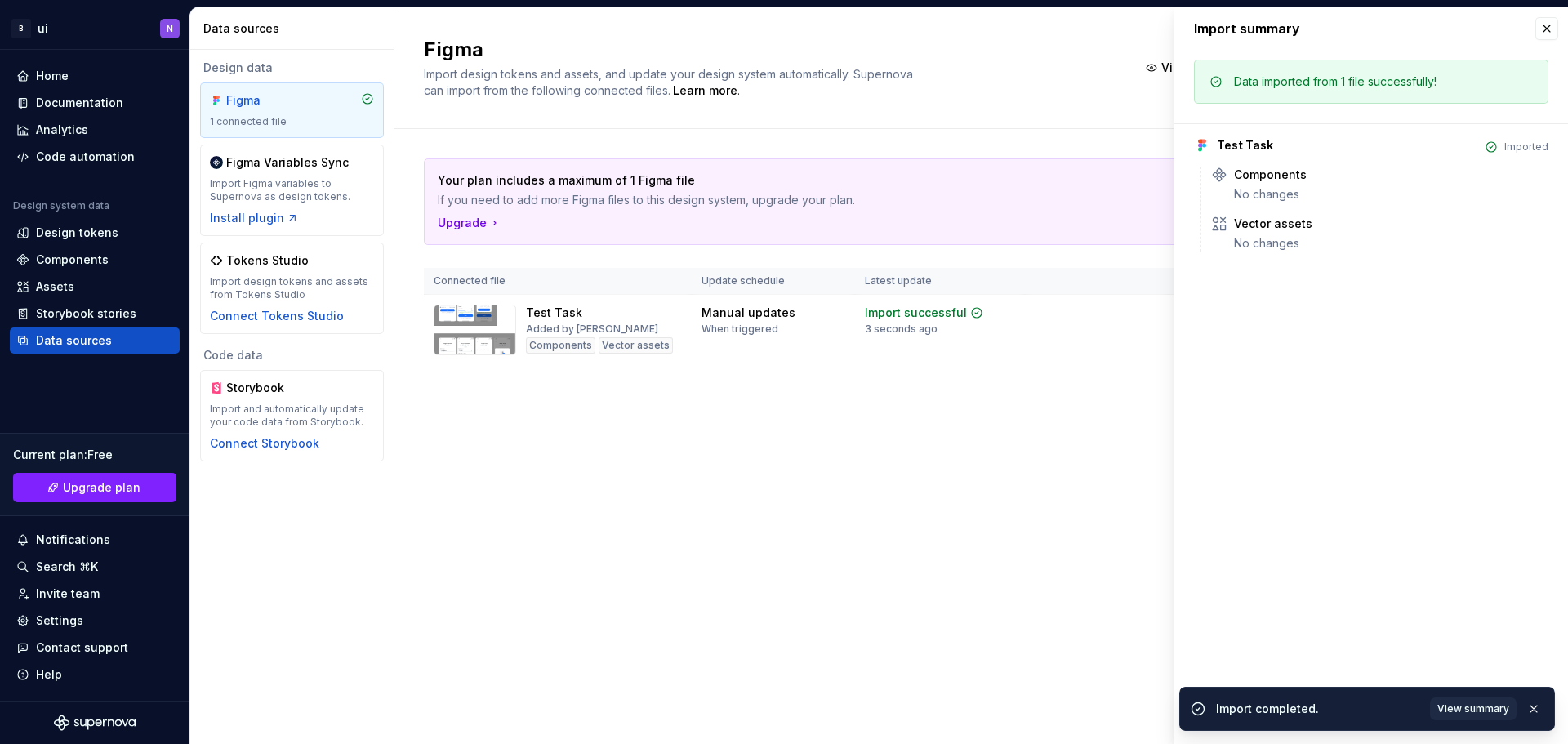
click at [1039, 472] on div "Figma Import design tokens and assets, and update your design system automatica…" at bounding box center [981, 375] width 1174 height 737
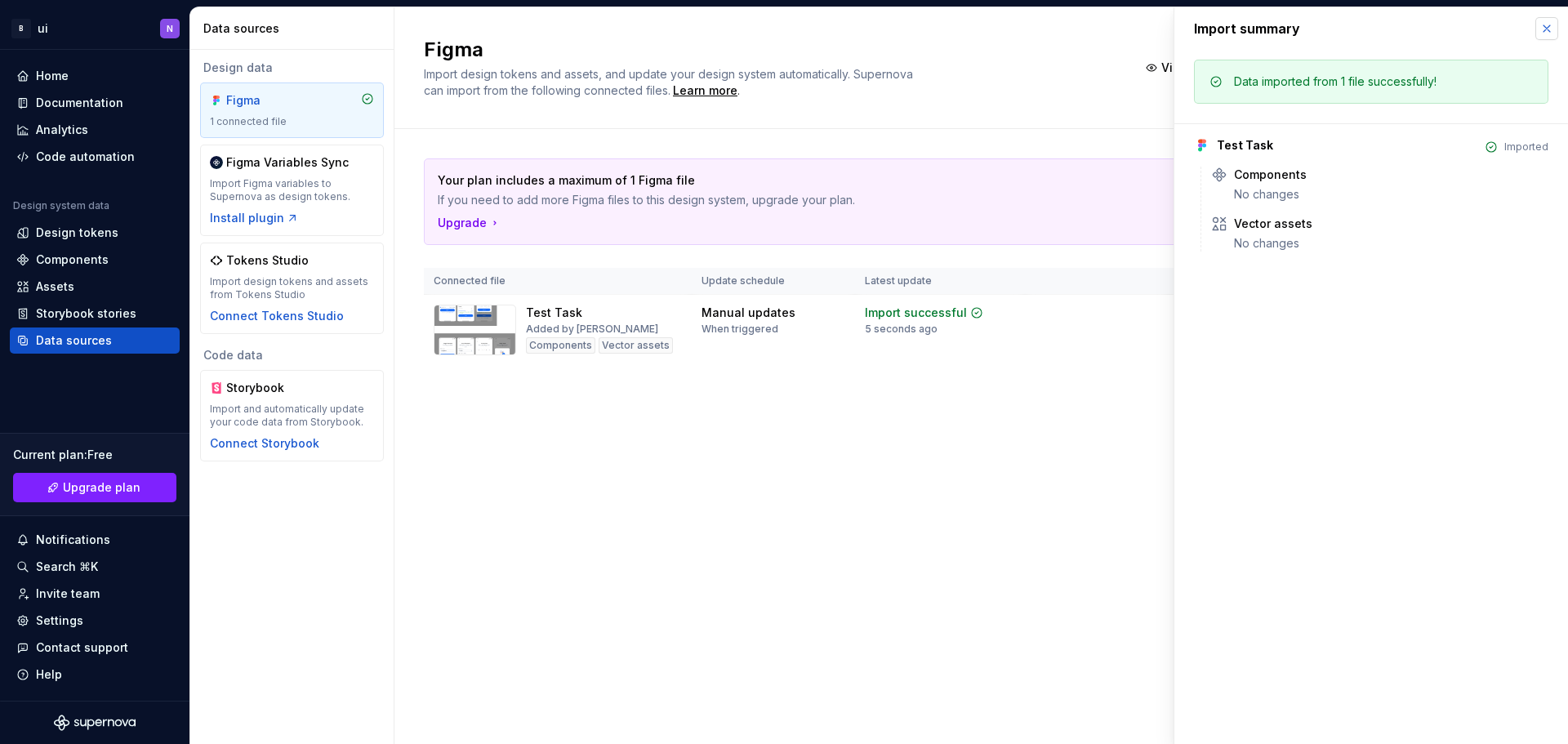
click at [1547, 23] on button "button" at bounding box center [1547, 29] width 23 height 23
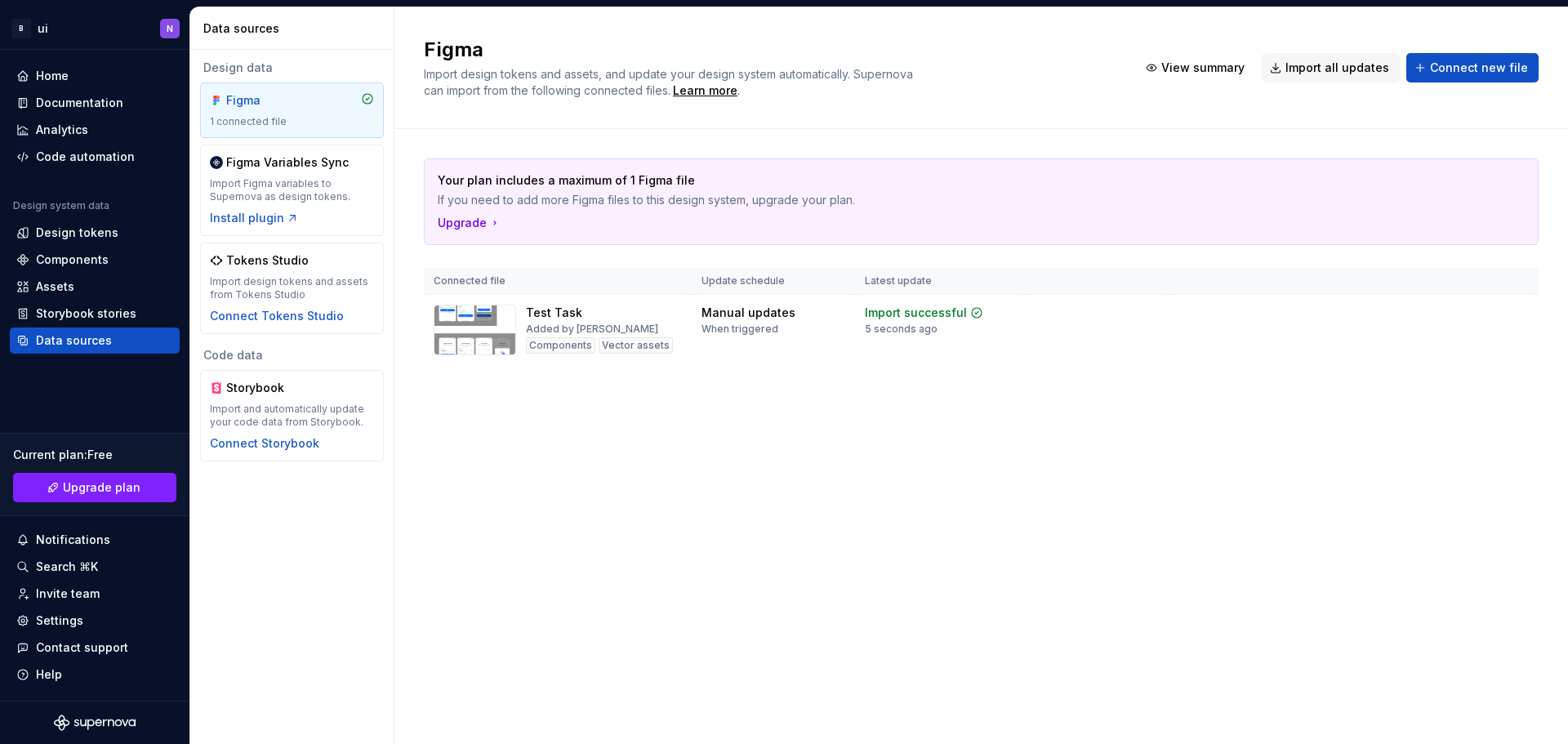
click at [1428, 313] on span "View summary" at bounding box center [1456, 313] width 72 height 13
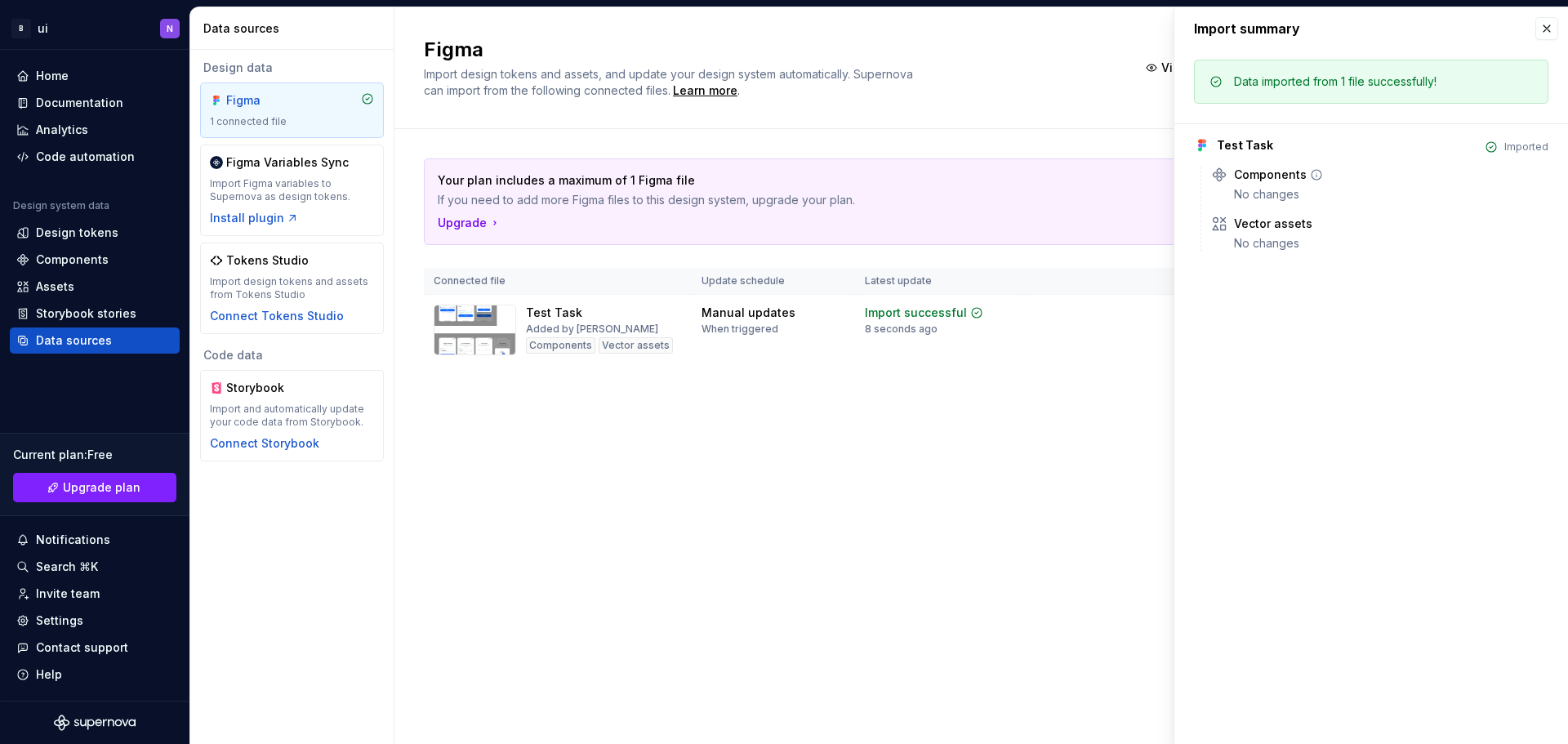
click at [1294, 181] on div "Components" at bounding box center [1271, 175] width 73 height 16
click at [1293, 221] on div "Vector assets" at bounding box center [1274, 224] width 78 height 16
click at [1290, 225] on div "Vector assets" at bounding box center [1274, 224] width 78 height 16
click at [1465, 84] on div "Data imported from 1 file successfully!" at bounding box center [1384, 81] width 300 height 16
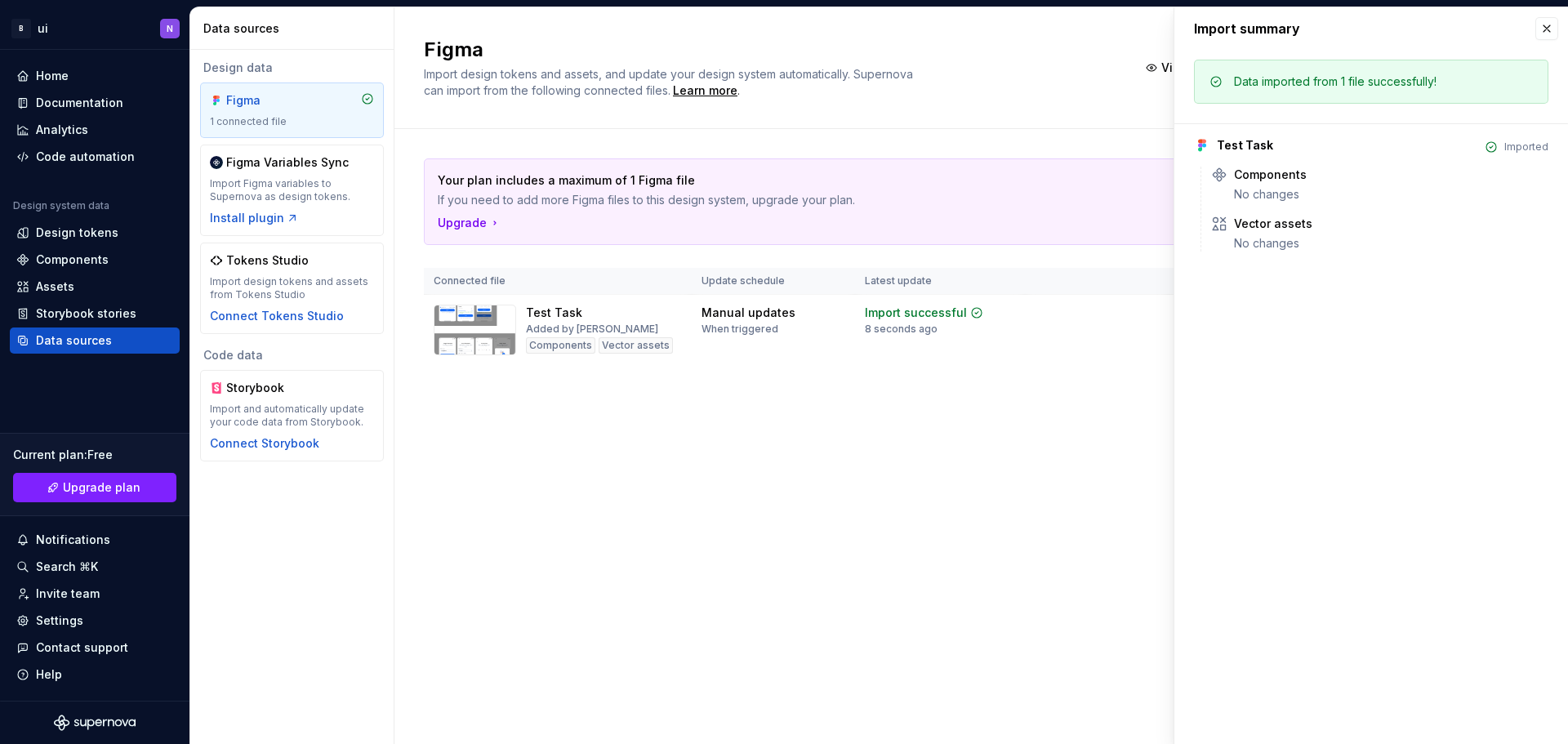
drag, startPoint x: 1464, startPoint y: 83, endPoint x: 1330, endPoint y: 35, distance: 142.3
click at [1463, 83] on div "Data imported from 1 file successfully!" at bounding box center [1384, 81] width 300 height 16
click at [1316, 29] on div "Import summary" at bounding box center [1372, 29] width 394 height 43
click at [1164, 59] on button "View summary" at bounding box center [1197, 68] width 118 height 29
click at [1044, 159] on div "Your plan includes a maximum of 1 Figma file If you need to add more Figma file…" at bounding box center [981, 201] width 1115 height 86
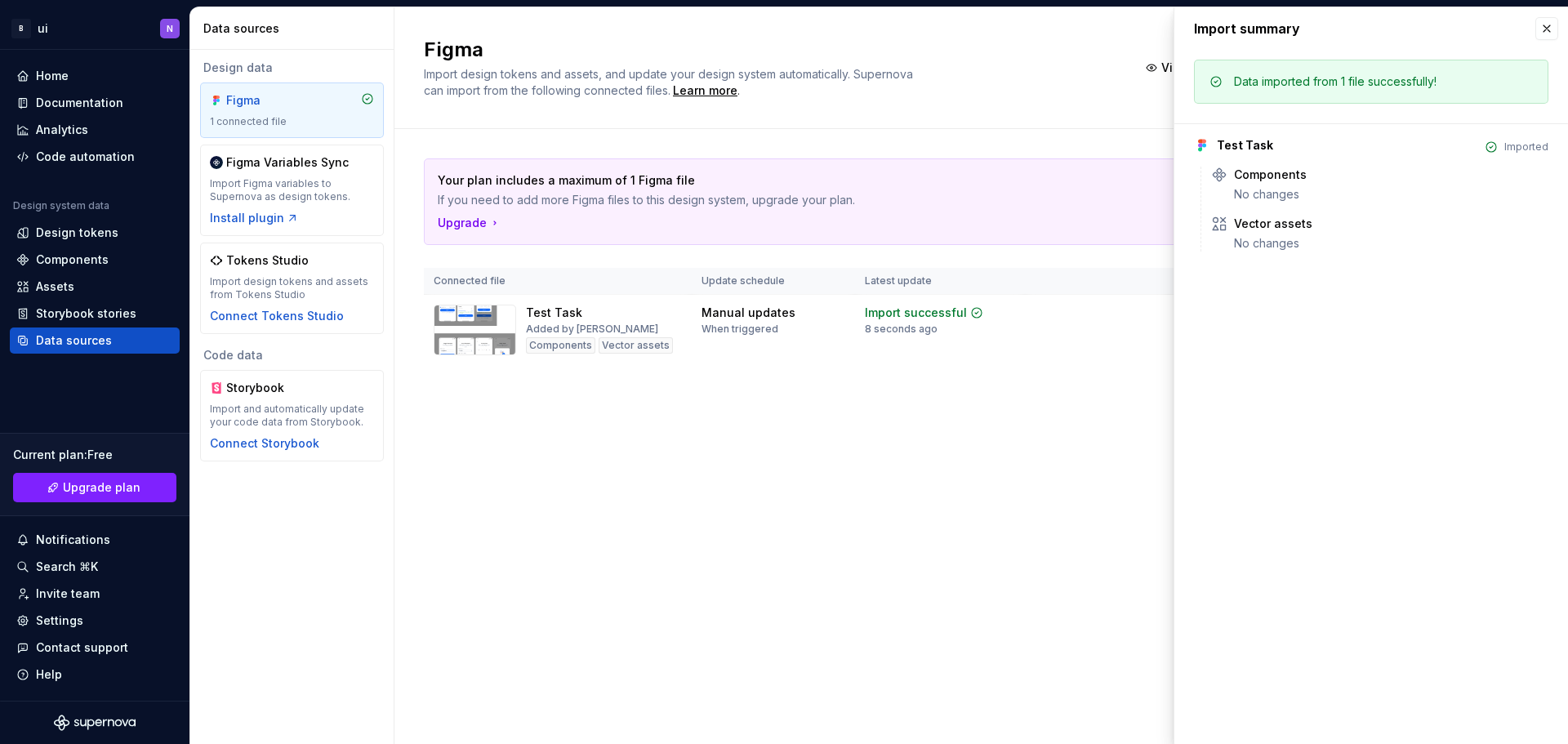
click at [850, 372] on div "Your plan includes a maximum of 1 Figma file If you need to add more Figma file…" at bounding box center [981, 278] width 1115 height 298
drag, startPoint x: 833, startPoint y: 509, endPoint x: 868, endPoint y: 471, distance: 51.7
click at [835, 505] on div "Figma Import design tokens and assets, and update your design system automatica…" at bounding box center [981, 375] width 1174 height 737
click at [1559, 29] on div "Import summary" at bounding box center [1372, 29] width 394 height 43
click at [1547, 30] on button "button" at bounding box center [1547, 29] width 23 height 23
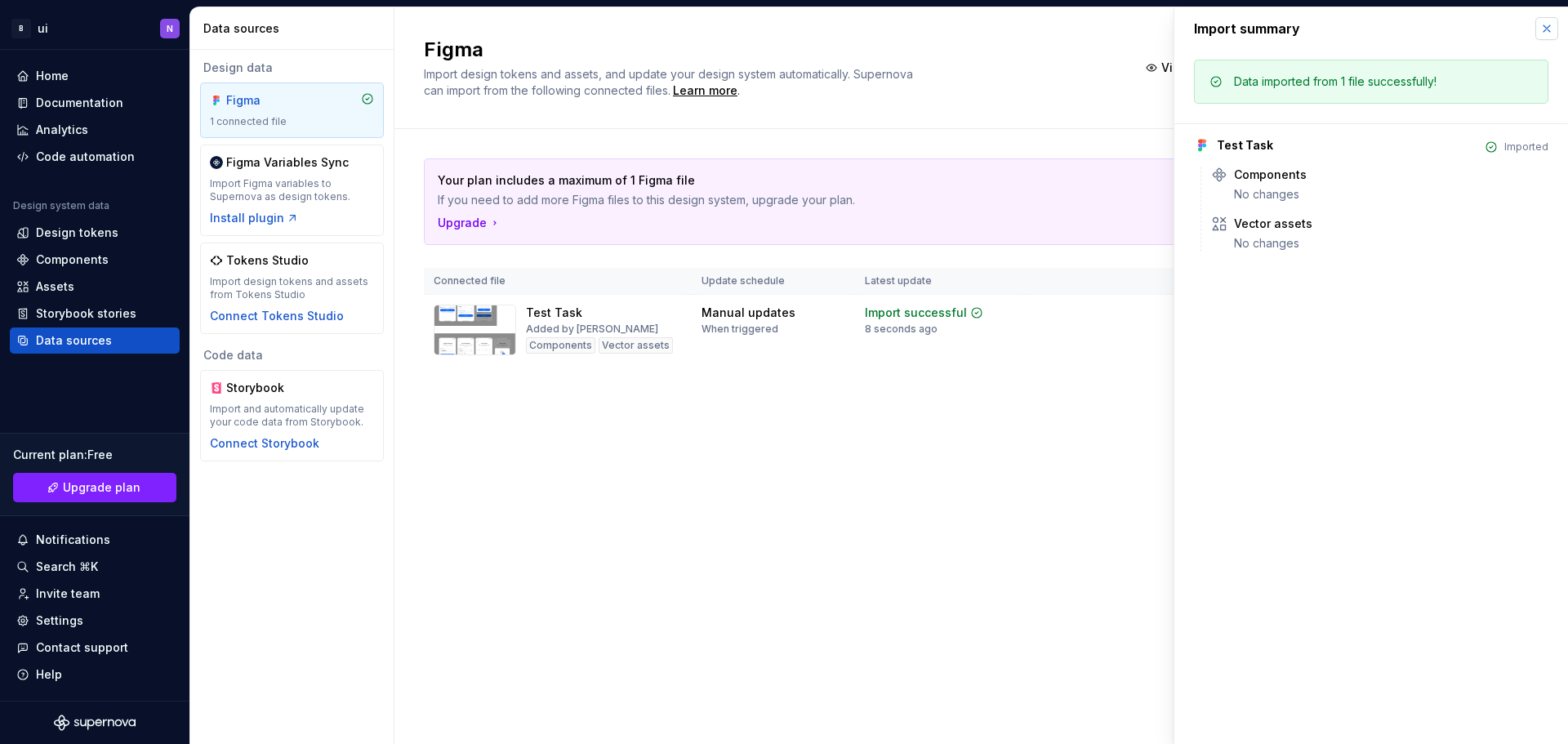
click at [1540, 31] on button "button" at bounding box center [1547, 29] width 23 height 23
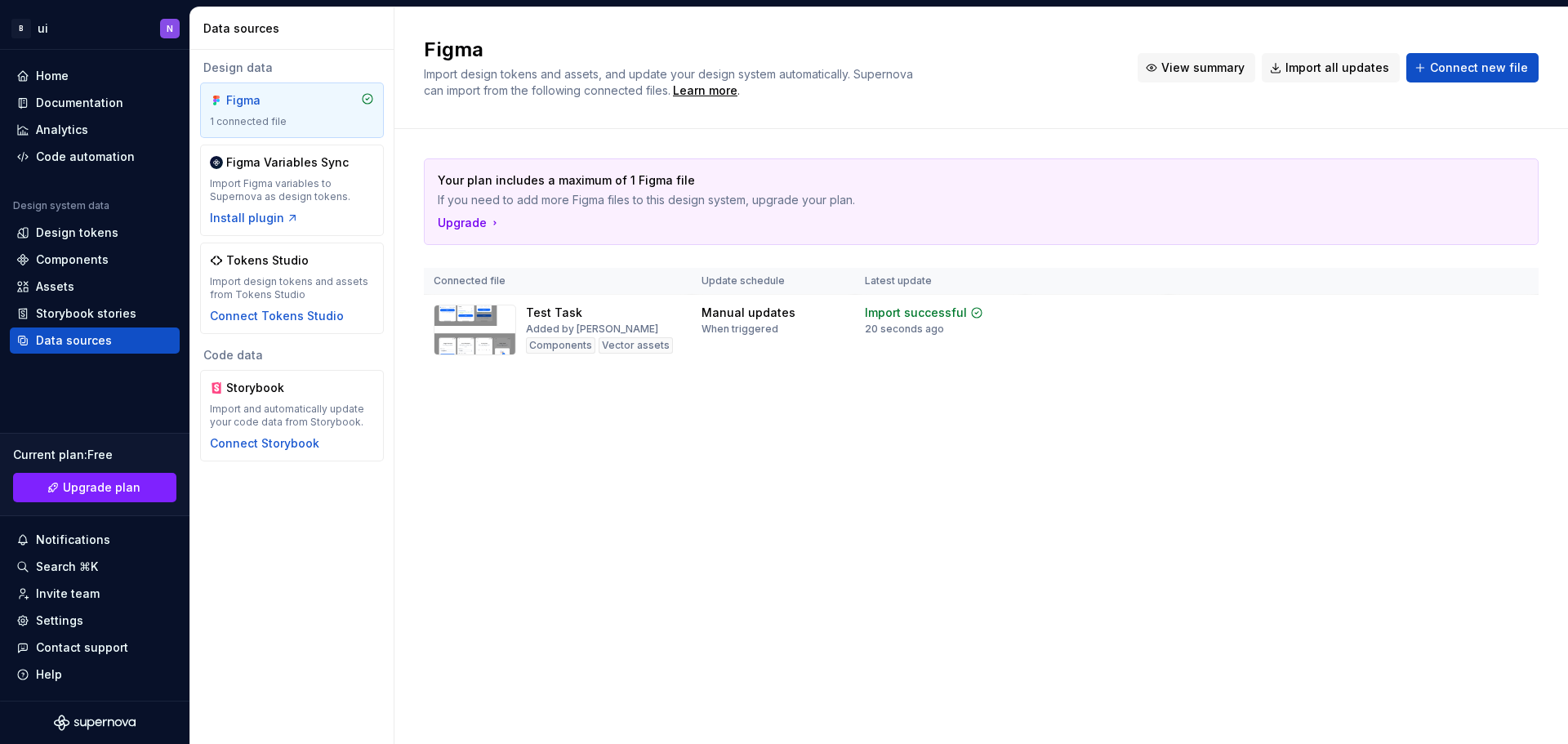
click at [1202, 72] on span "View summary" at bounding box center [1203, 68] width 83 height 16
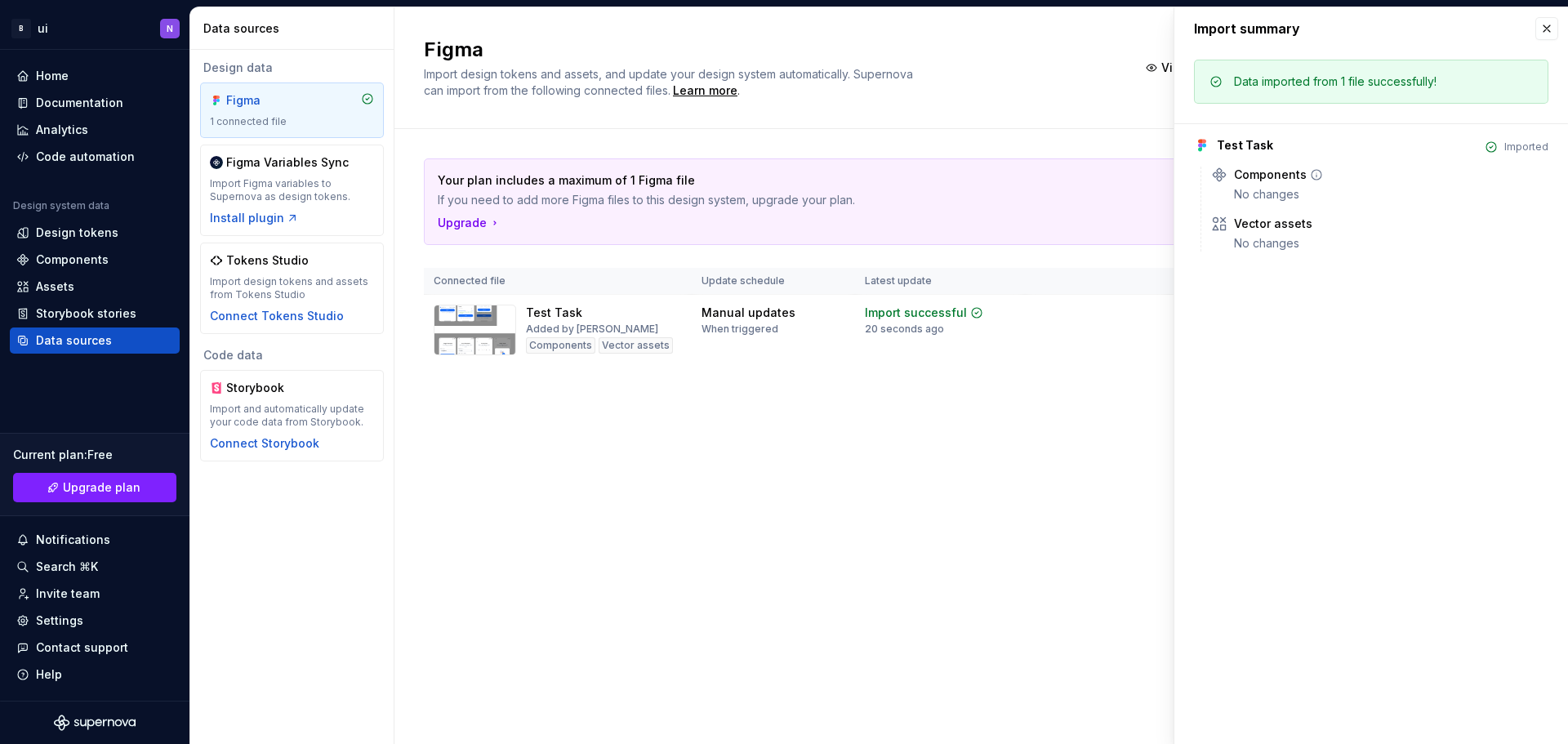
click at [1233, 179] on div "Components No changes" at bounding box center [1380, 184] width 337 height 36
drag, startPoint x: 1268, startPoint y: 244, endPoint x: 1357, endPoint y: 127, distance: 147.0
click at [1268, 243] on div "No changes" at bounding box center [1391, 243] width 315 height 16
click at [1401, 87] on div "Data imported from 1 file successfully!" at bounding box center [1335, 81] width 202 height 16
drag, startPoint x: 1375, startPoint y: 69, endPoint x: 1347, endPoint y: 61, distance: 29.1
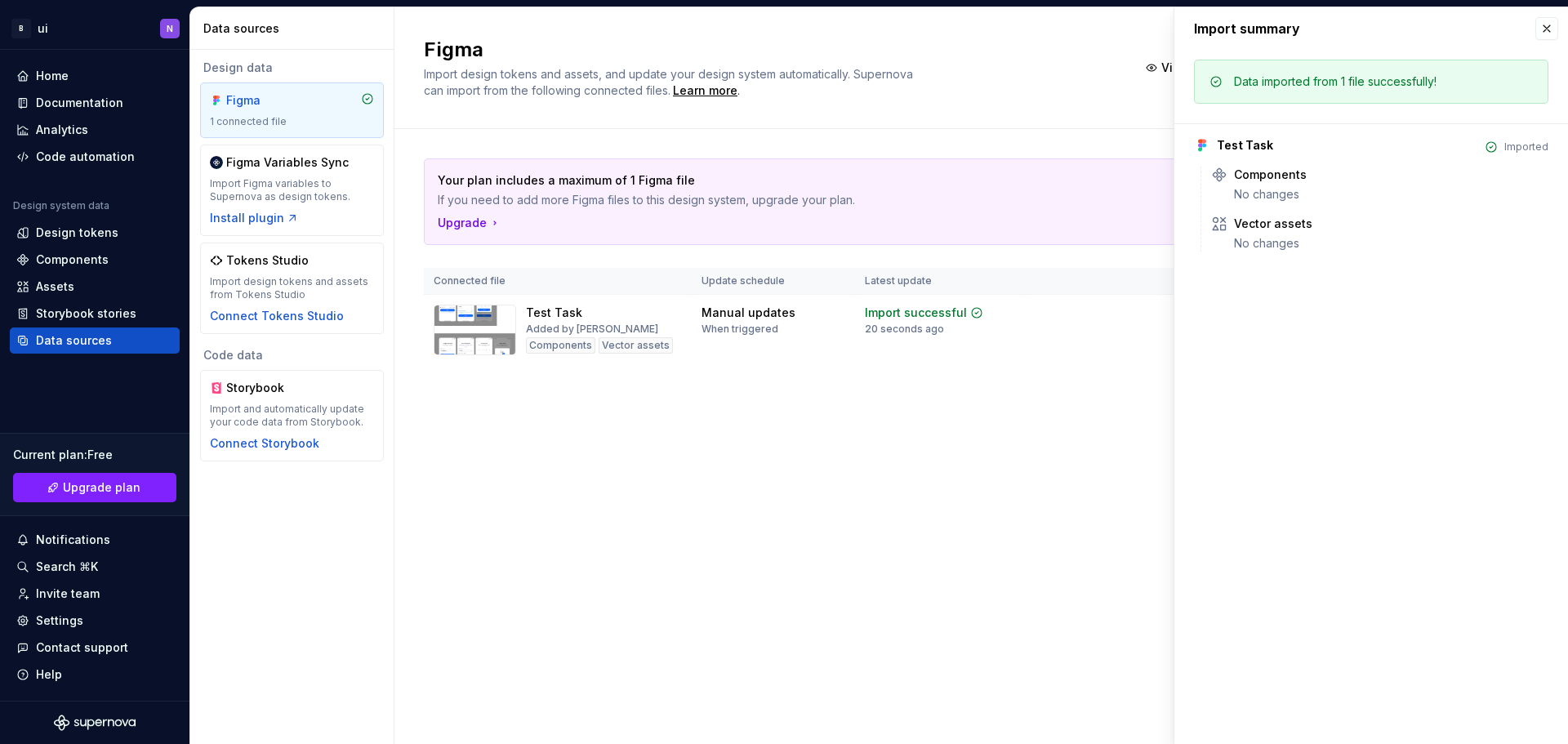
click at [1364, 66] on div "Data imported from 1 file successfully!" at bounding box center [1372, 81] width 355 height 44
click at [1529, 34] on div "Import summary" at bounding box center [1372, 29] width 394 height 43
click at [1537, 28] on button "button" at bounding box center [1547, 29] width 23 height 23
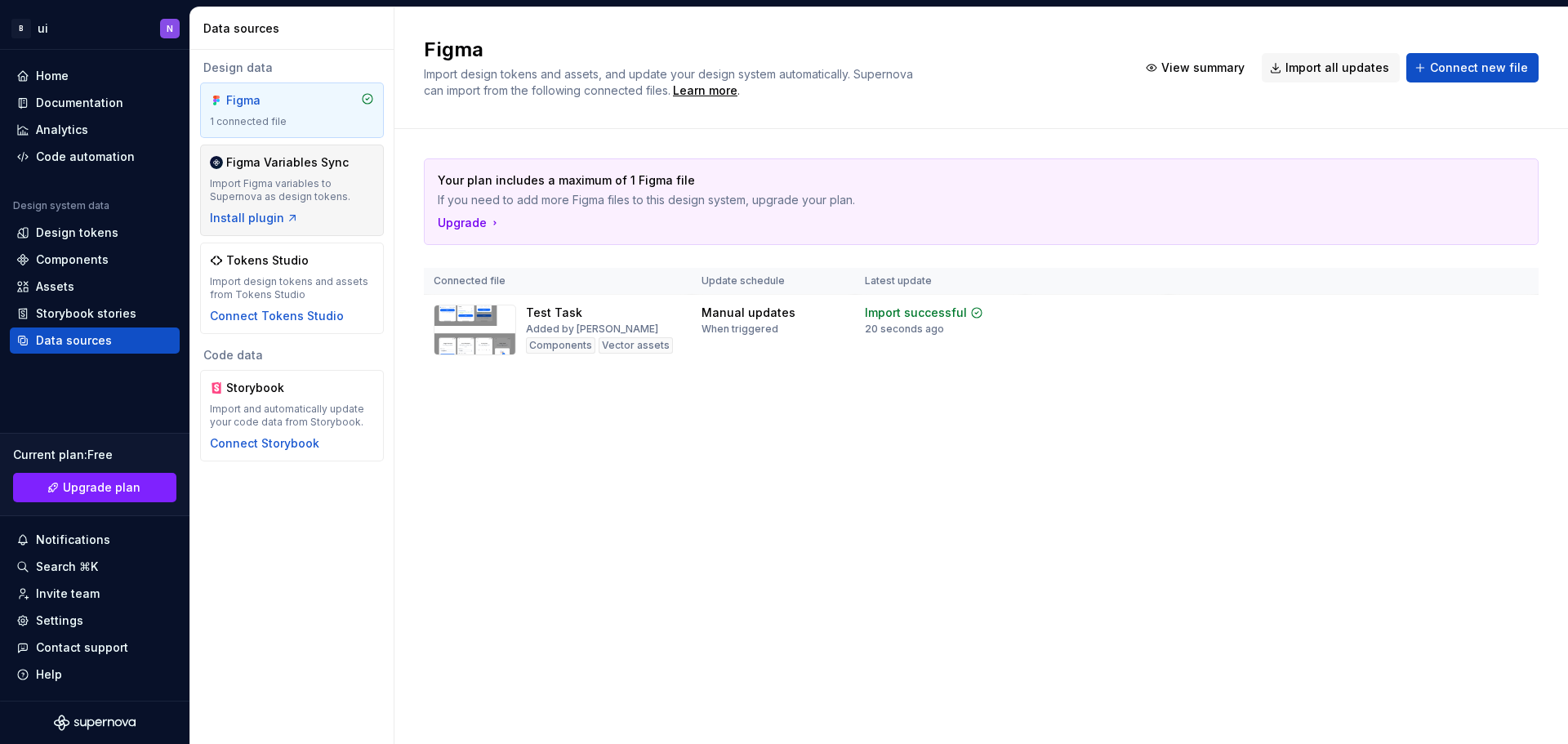
click at [295, 164] on div "Figma Variables Sync" at bounding box center [287, 162] width 122 height 16
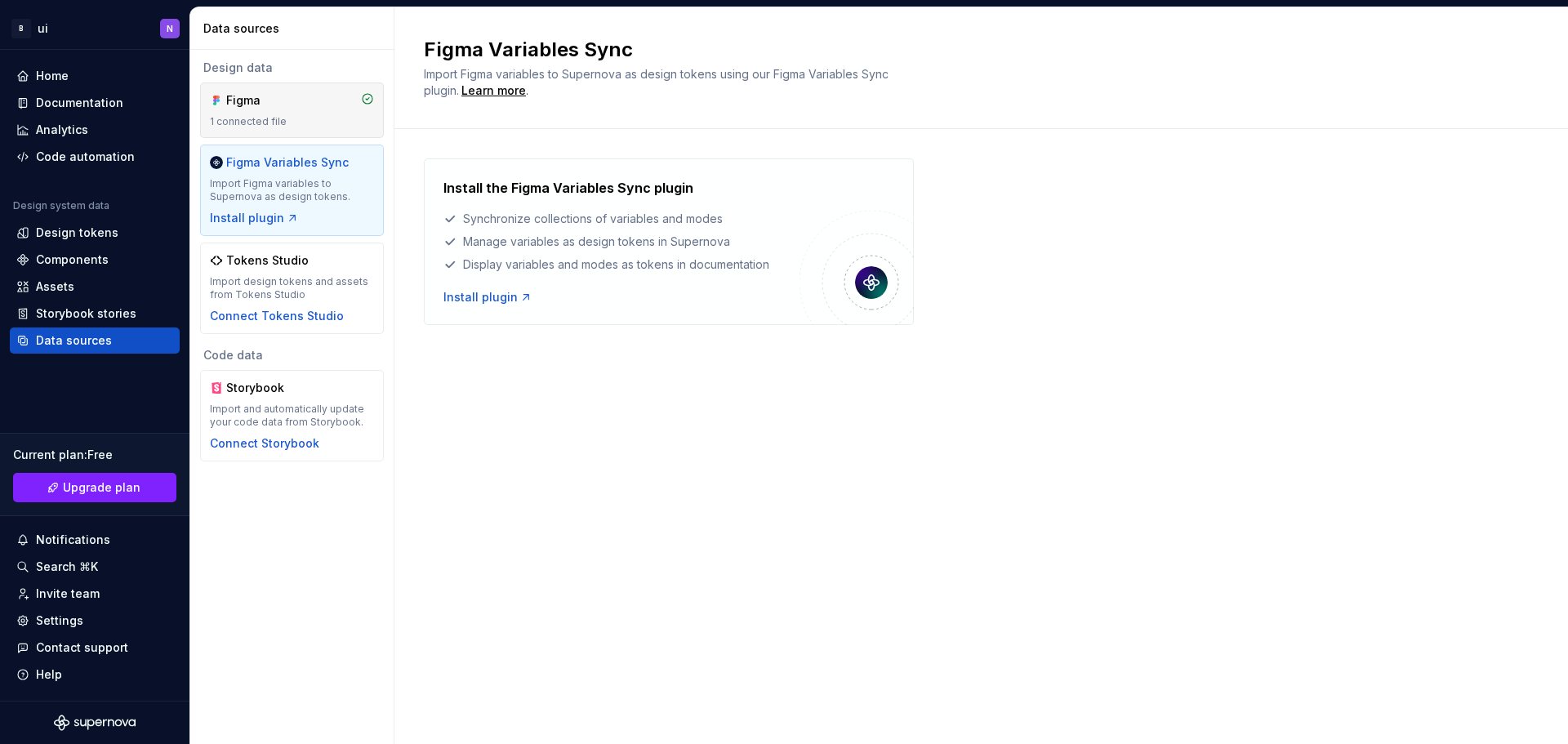
click at [308, 99] on div "Figma" at bounding box center [292, 101] width 164 height 16
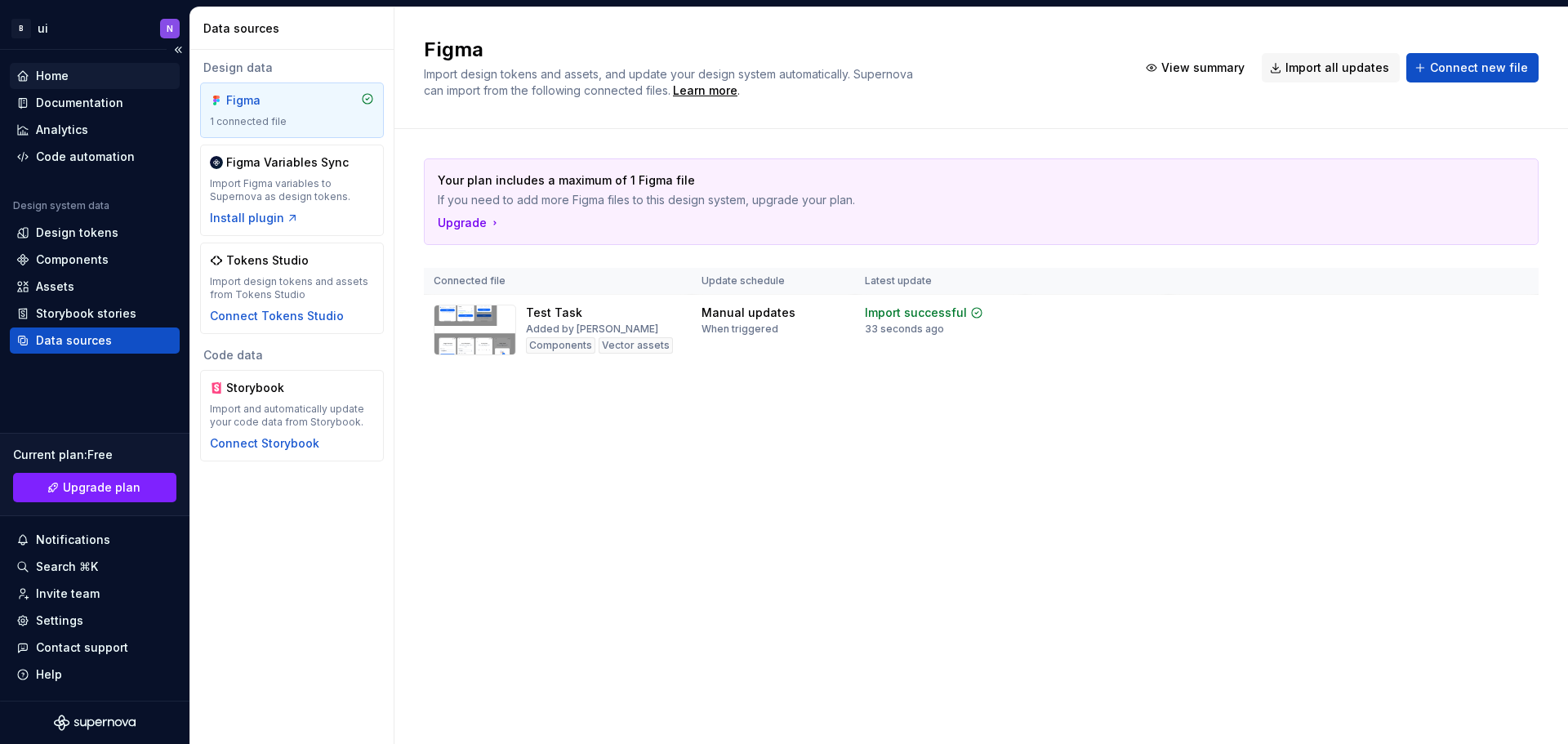
click at [99, 73] on div "Home" at bounding box center [94, 76] width 157 height 16
click at [723, 318] on div "Manual updates" at bounding box center [748, 313] width 94 height 16
click at [724, 318] on div "Manual updates" at bounding box center [748, 313] width 94 height 16
click at [902, 366] on div "Your plan includes a maximum of 1 Figma file If you need to add more Figma file…" at bounding box center [981, 278] width 1115 height 298
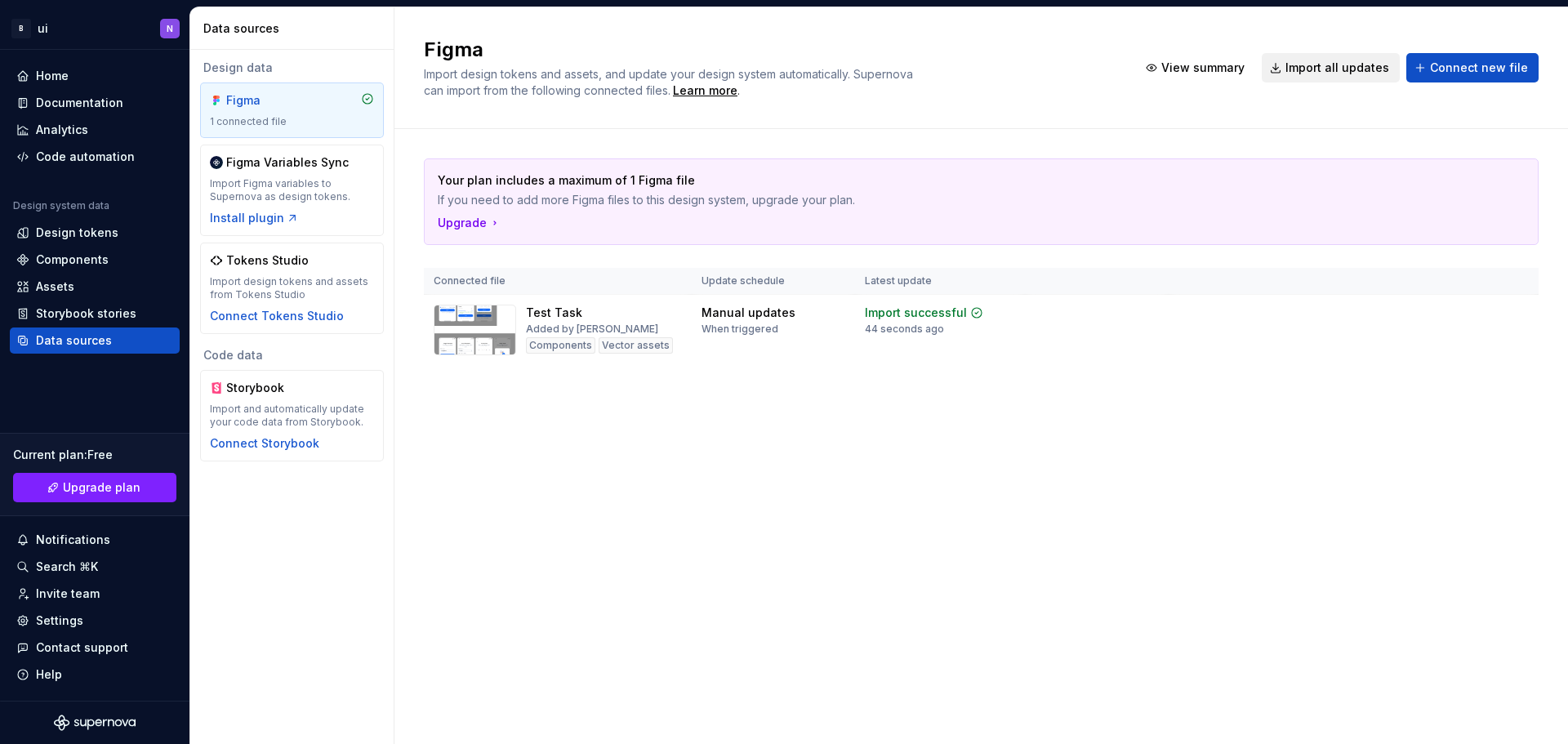
click at [1371, 63] on span "Import all updates" at bounding box center [1337, 68] width 103 height 16
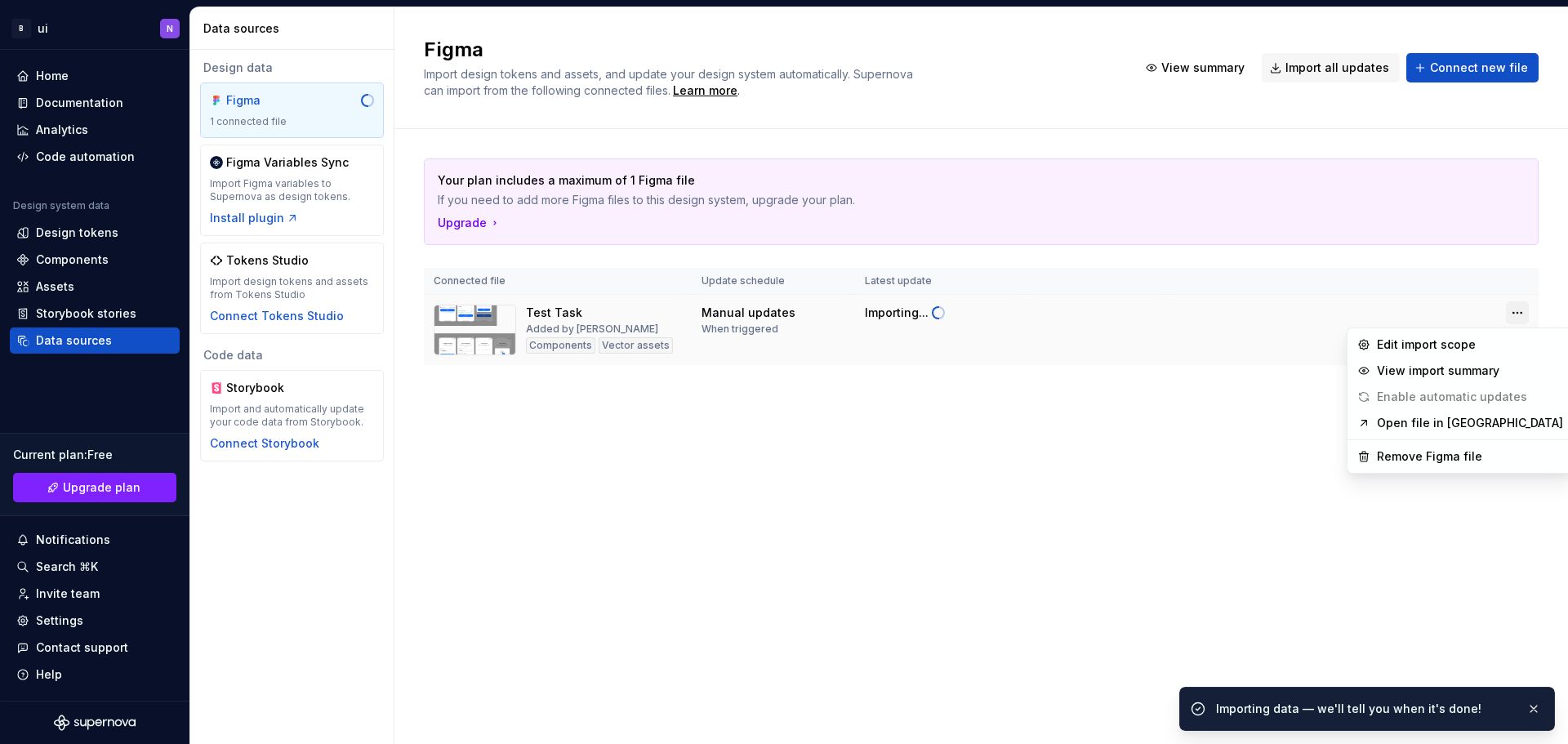
click at [1519, 307] on html "B ui N Home Documentation Analytics Code automation Design system data Design t…" at bounding box center [784, 372] width 1568 height 744
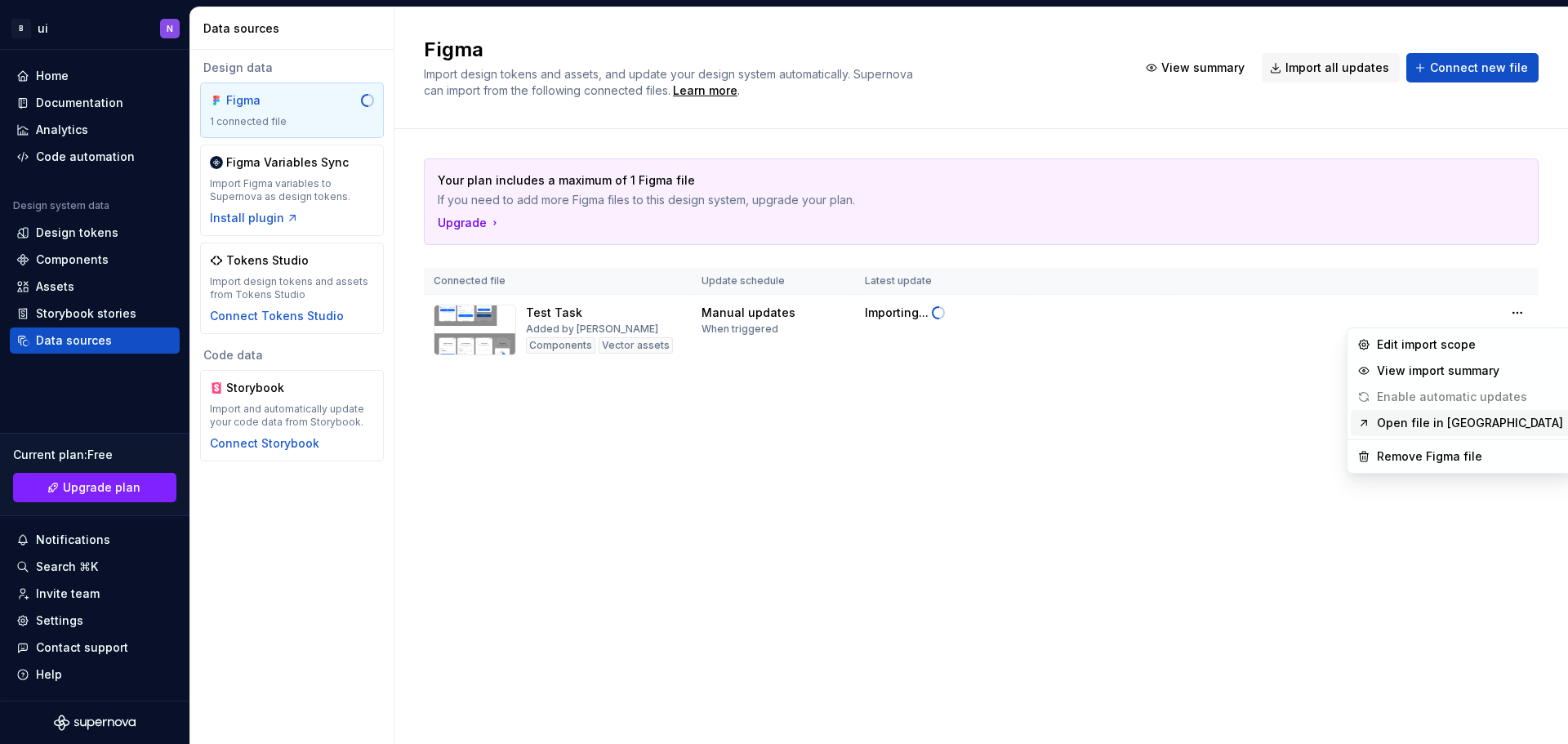
click at [1441, 419] on link "Open file in [GEOGRAPHIC_DATA]" at bounding box center [1470, 423] width 186 height 16
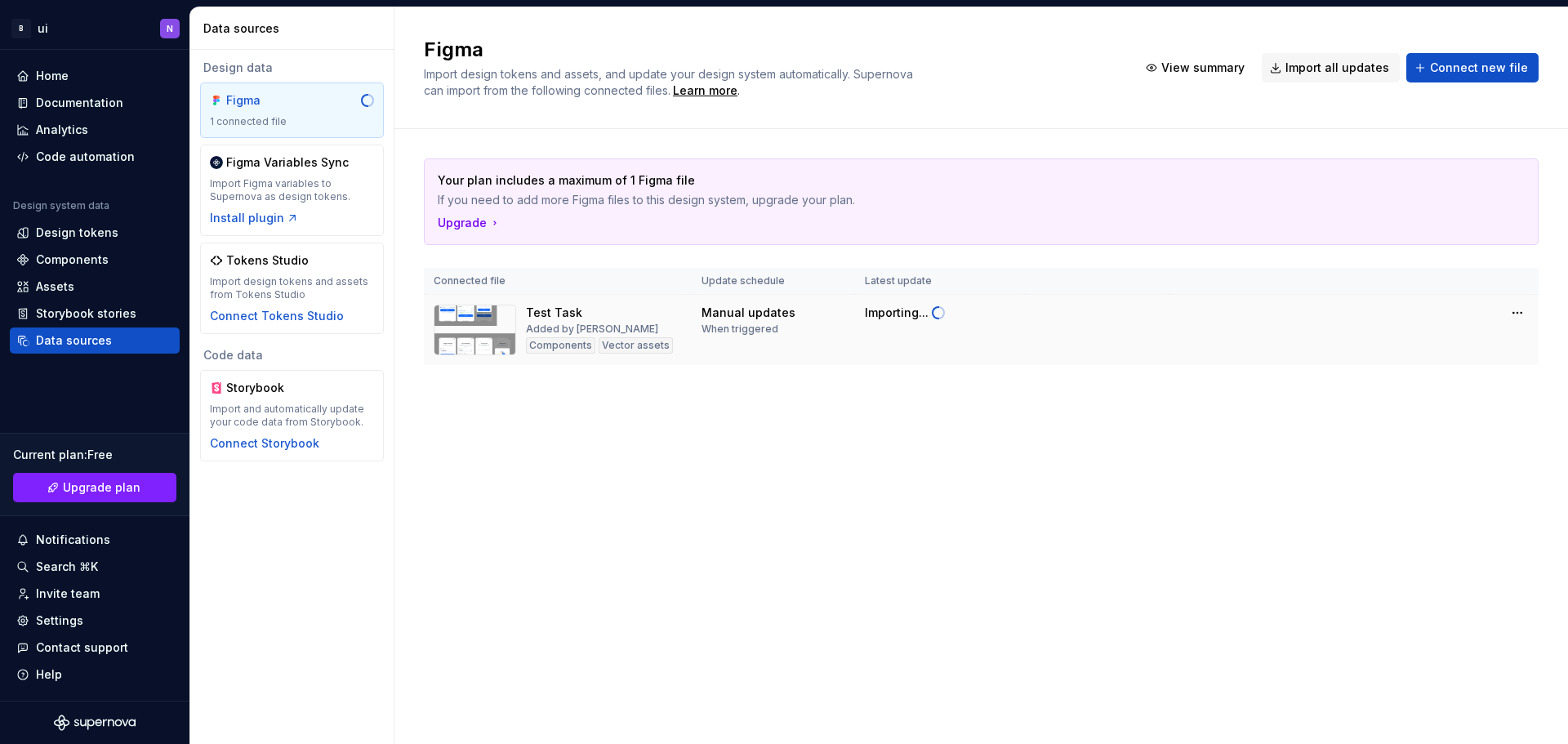
click at [1536, 299] on td at bounding box center [1353, 313] width 370 height 36
click at [1523, 317] on html "B ui N Home Documentation Analytics Code automation Design system data Design t…" at bounding box center [784, 372] width 1568 height 744
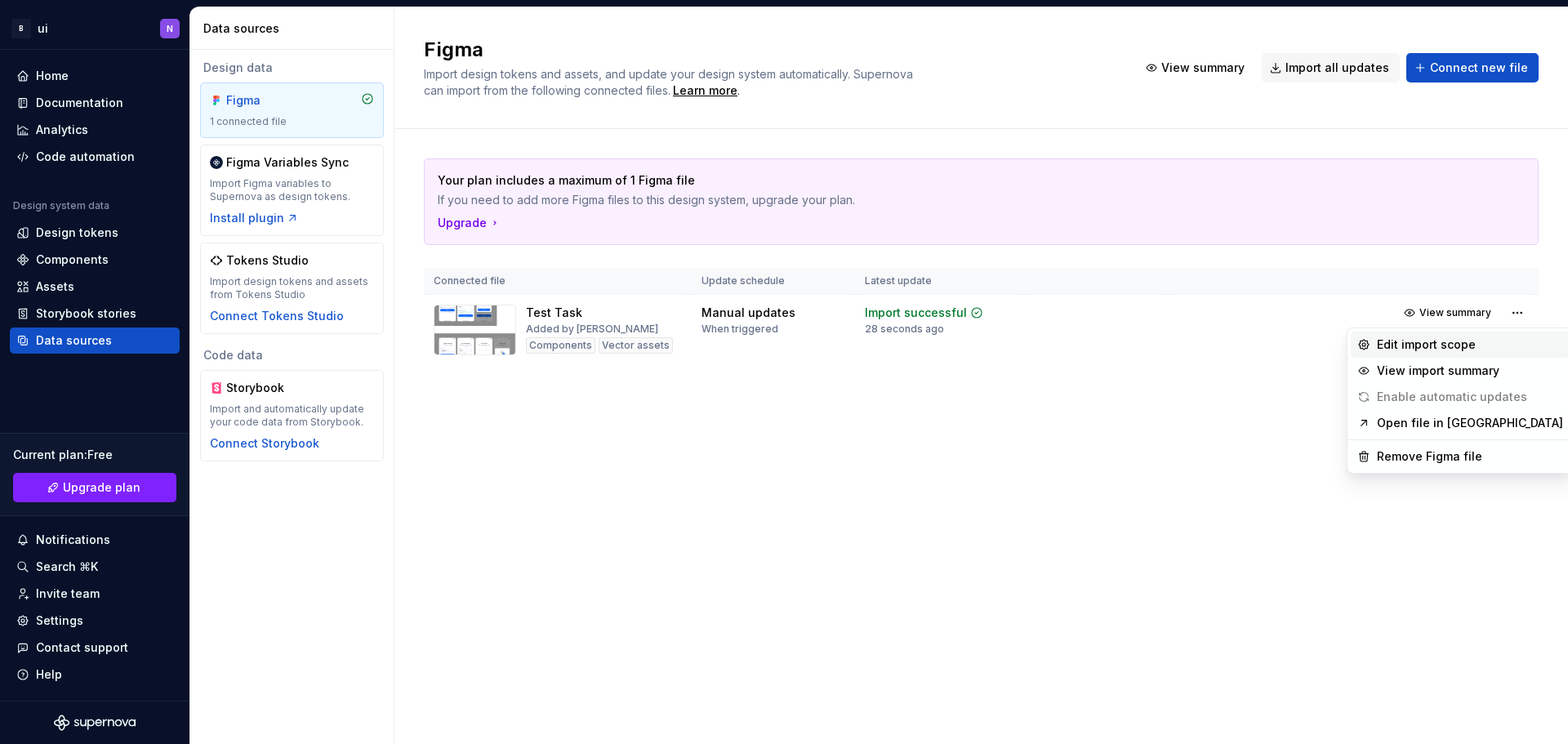
click at [1490, 343] on div "Edit import scope" at bounding box center [1470, 345] width 186 height 16
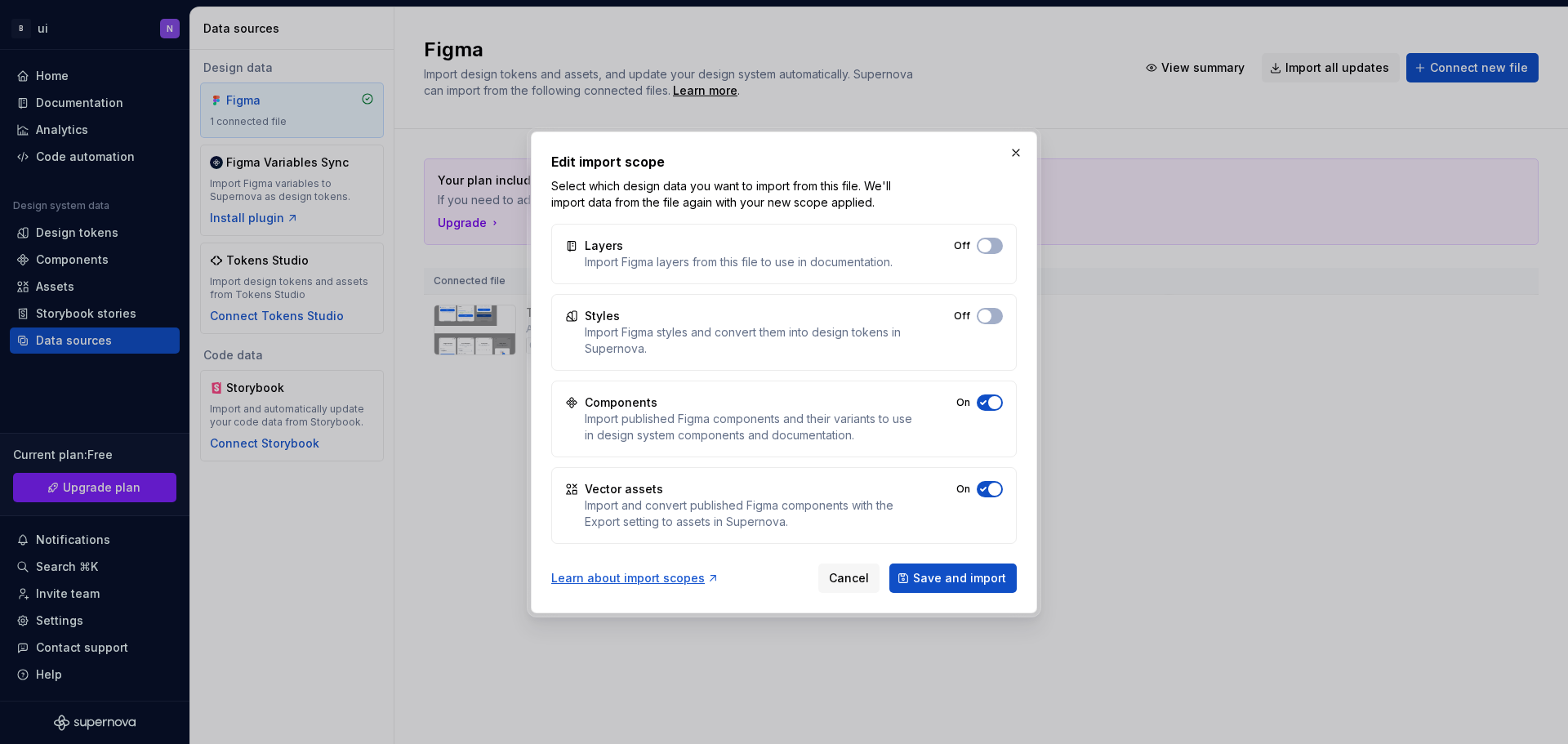
click at [973, 318] on div "Off" at bounding box center [978, 315] width 49 height 16
click at [989, 320] on span "button" at bounding box center [985, 315] width 13 height 13
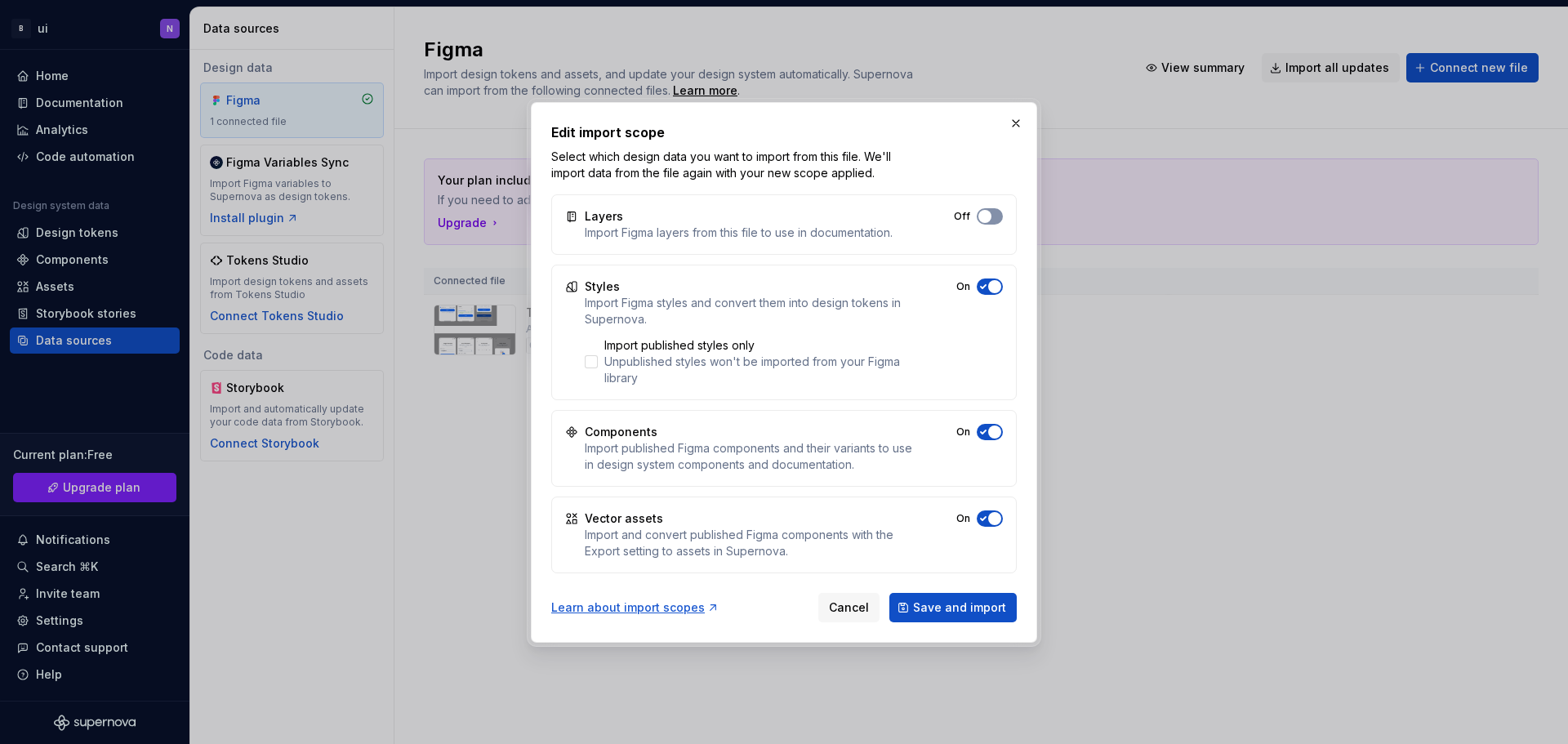
click at [995, 218] on button "Off" at bounding box center [989, 217] width 26 height 16
click at [958, 618] on button "Save and import" at bounding box center [953, 607] width 127 height 29
